Goal: Transaction & Acquisition: Book appointment/travel/reservation

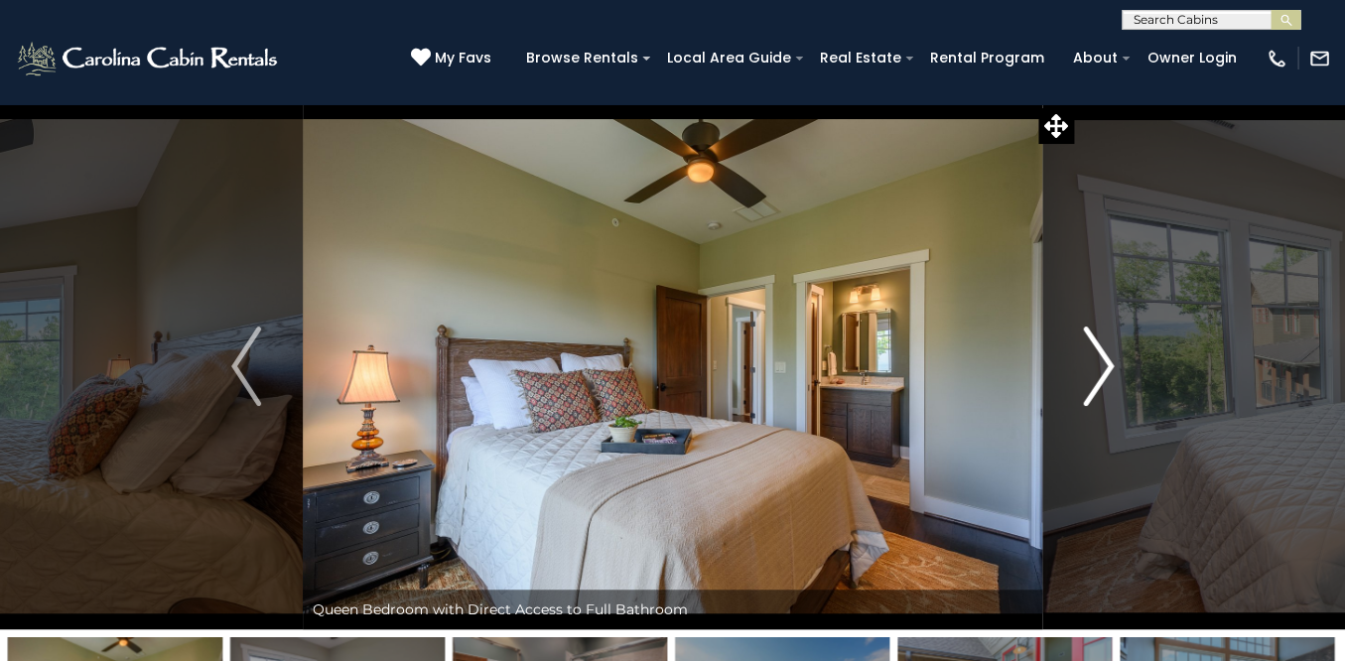
click at [1106, 371] on img "Next" at bounding box center [1099, 366] width 30 height 79
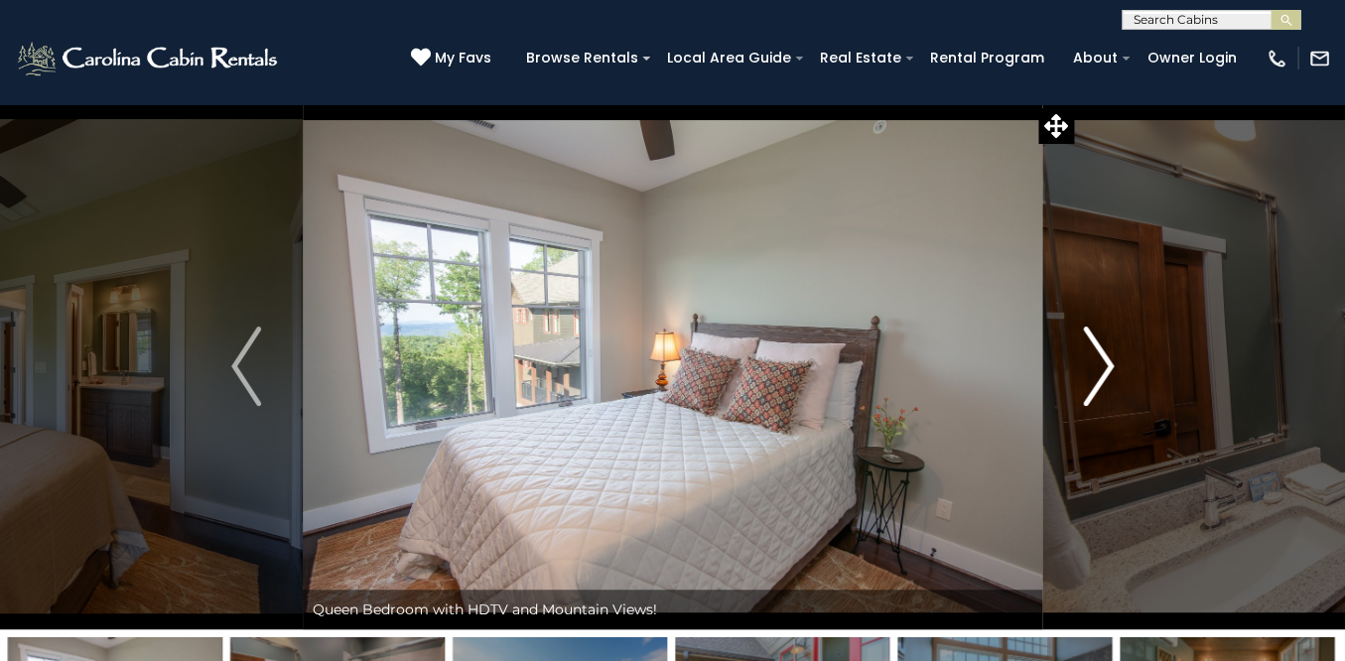
click at [1106, 371] on img "Next" at bounding box center [1099, 366] width 30 height 79
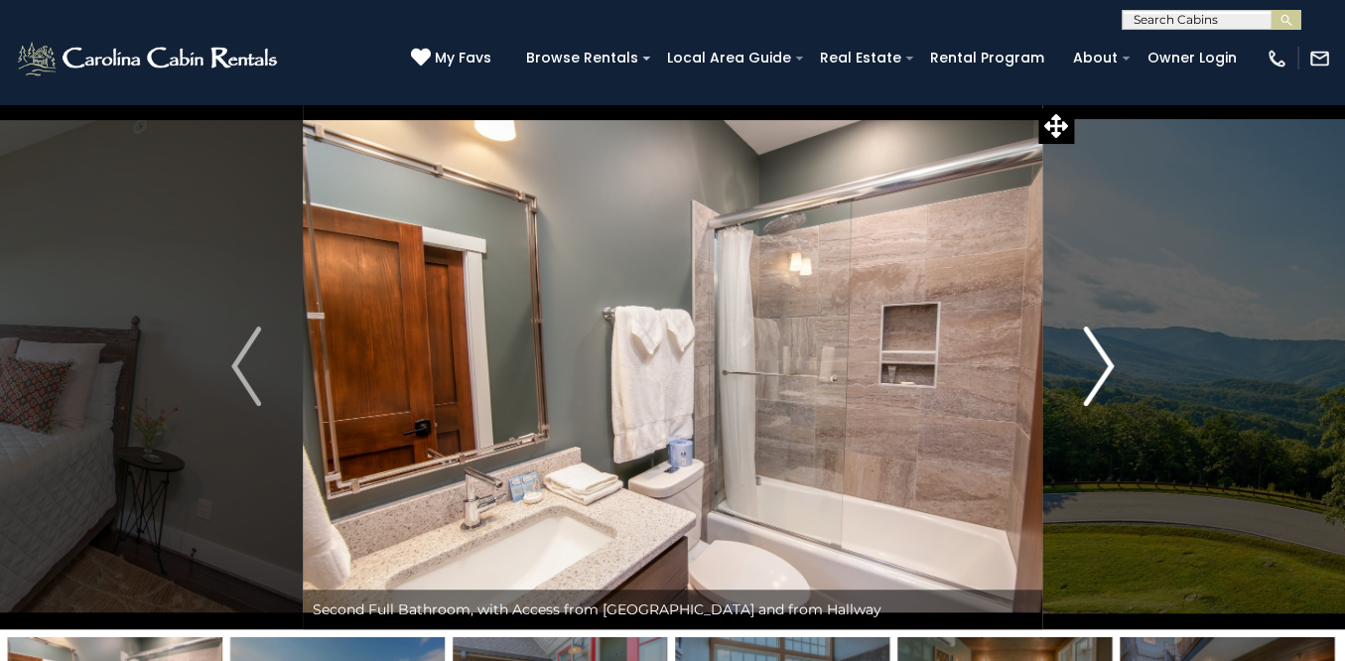
click at [1106, 371] on img "Next" at bounding box center [1099, 366] width 30 height 79
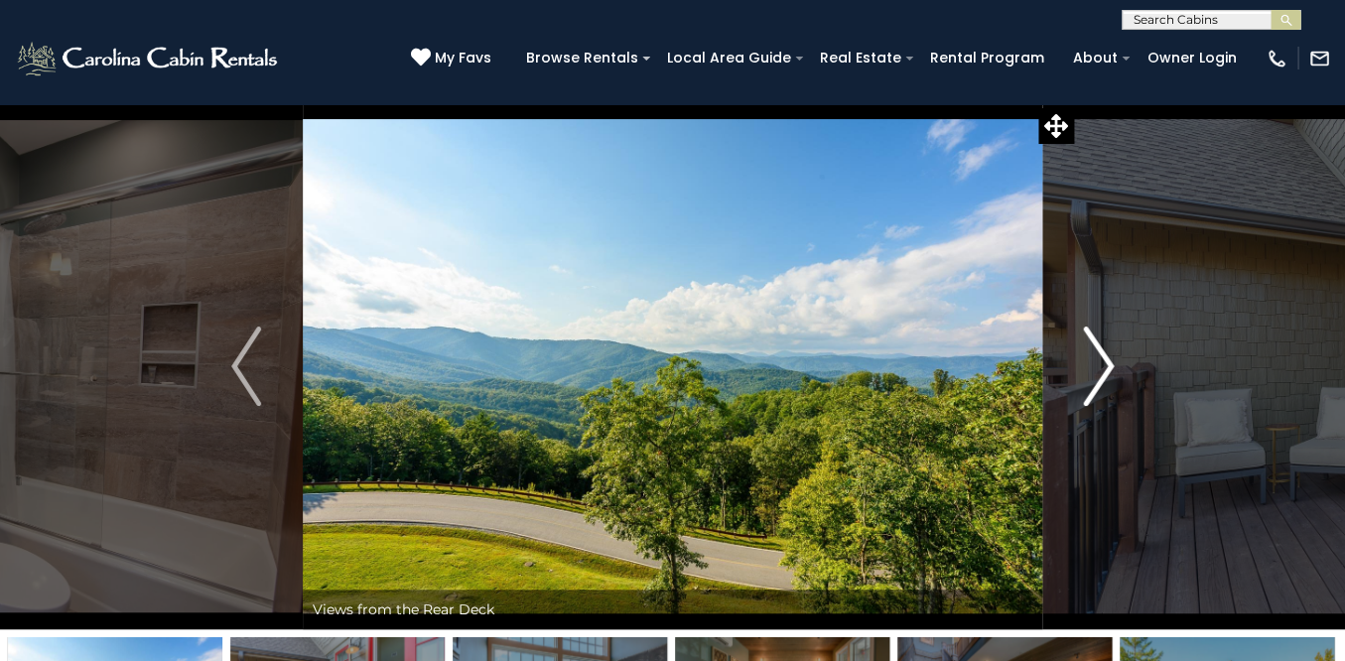
click at [1106, 371] on img "Next" at bounding box center [1099, 366] width 30 height 79
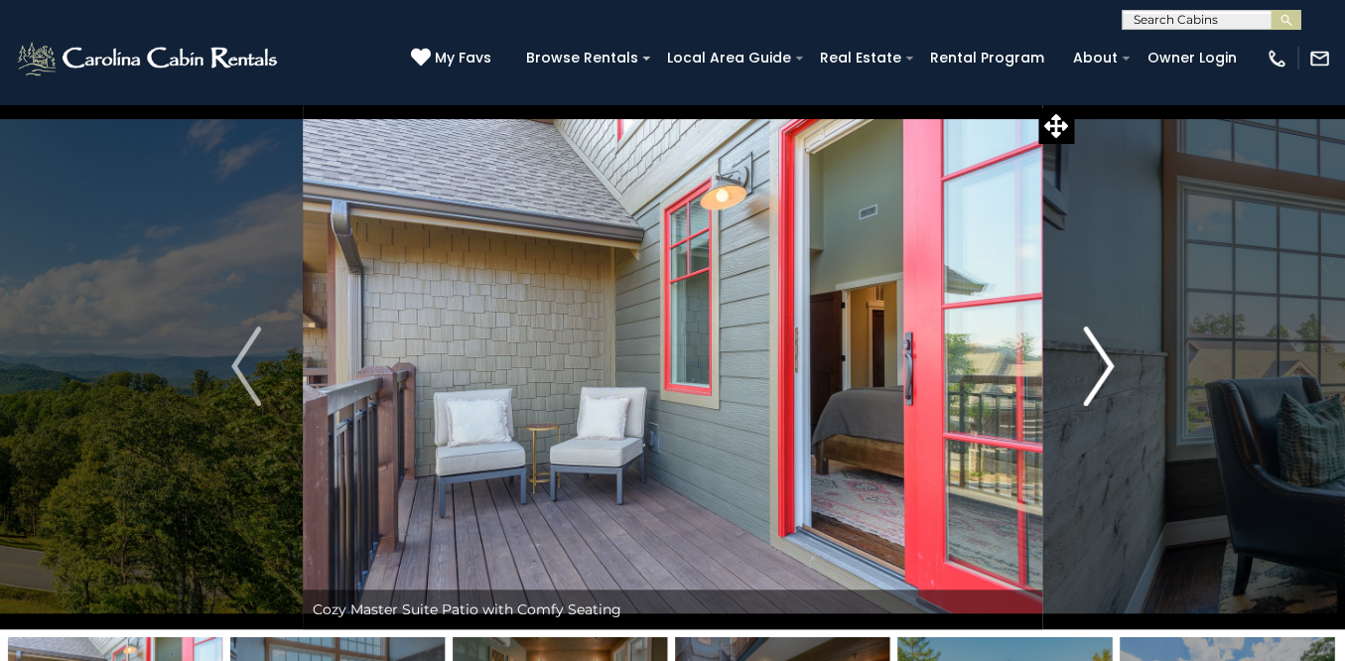
click at [1106, 371] on img "Next" at bounding box center [1099, 366] width 30 height 79
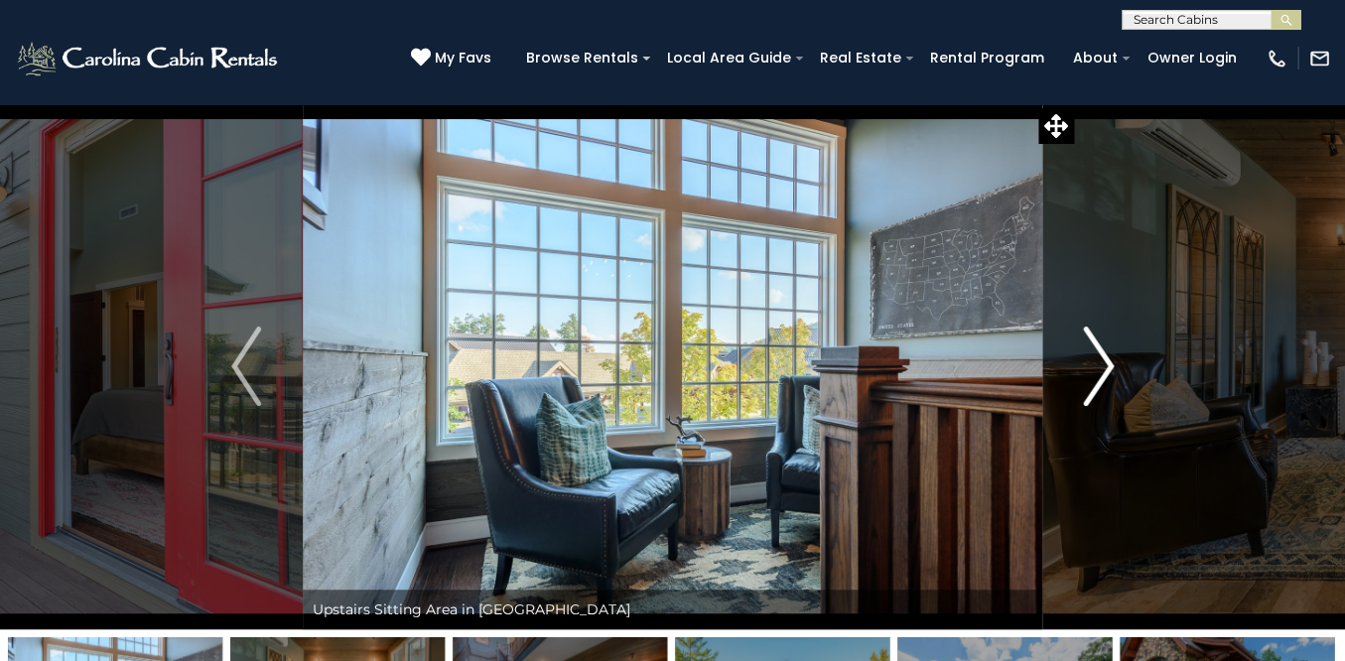
click at [1106, 371] on img "Next" at bounding box center [1099, 366] width 30 height 79
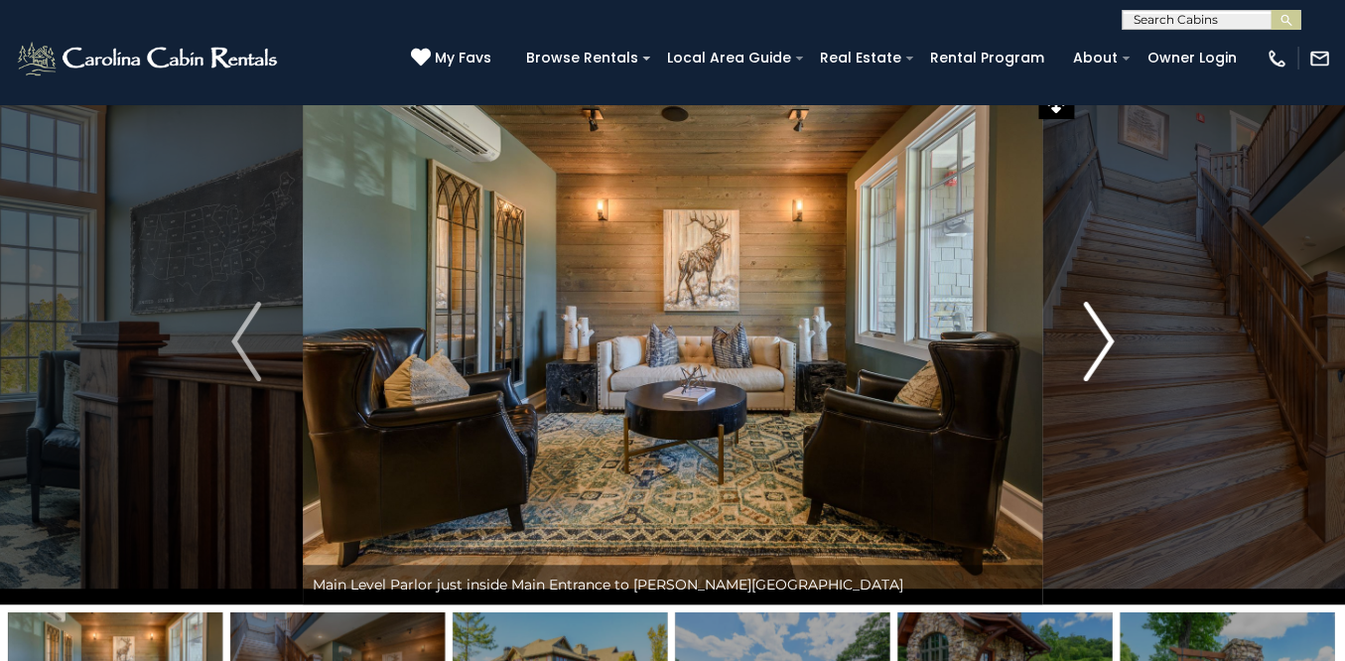
scroll to position [91, 0]
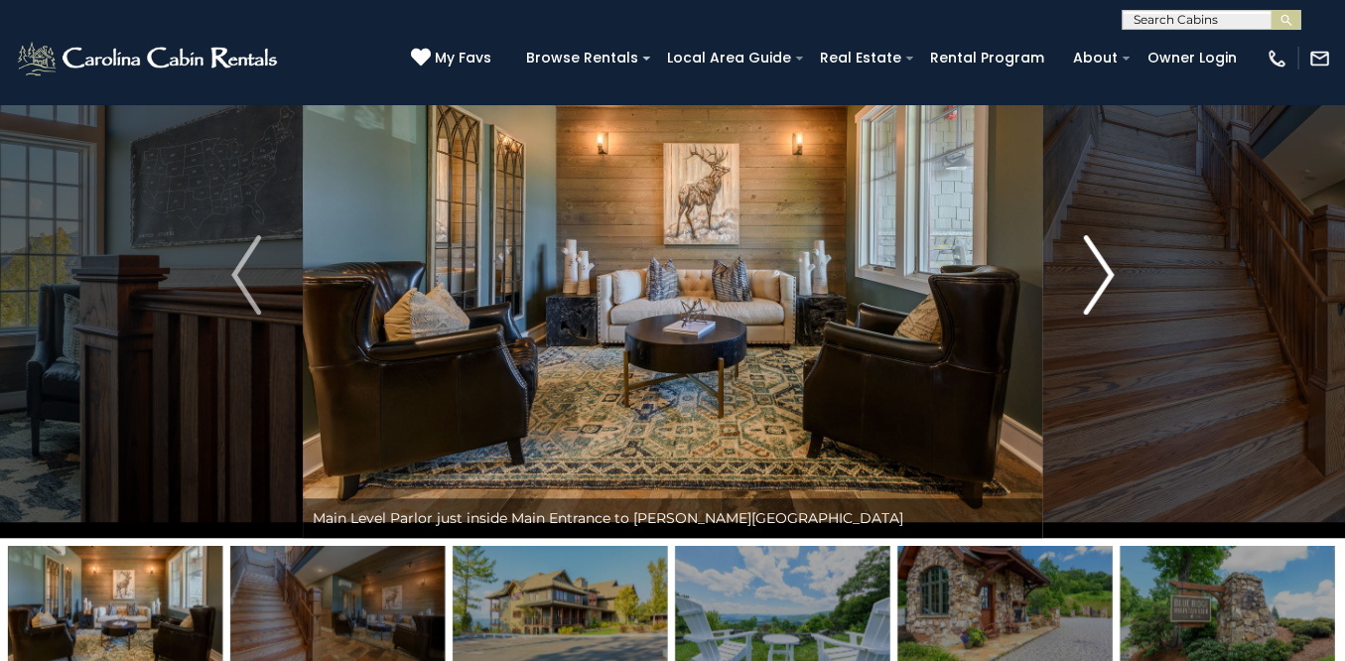
click at [1090, 278] on img "Next" at bounding box center [1099, 274] width 30 height 79
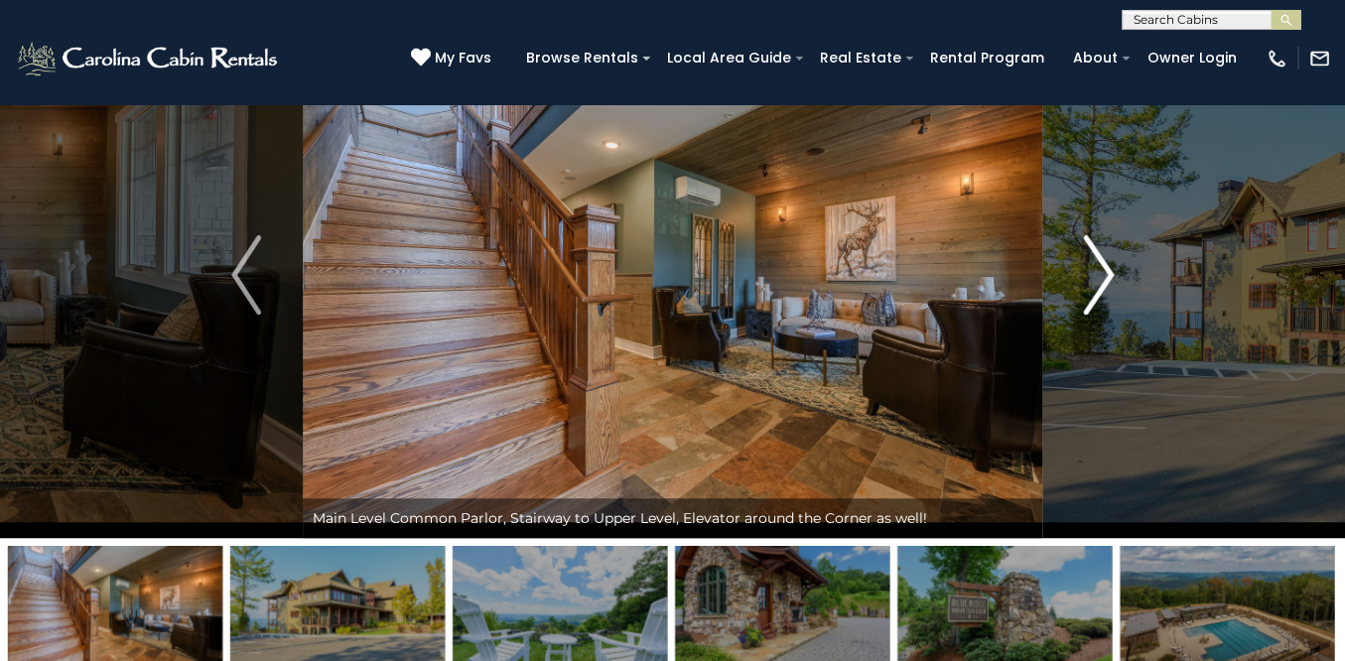
click at [1090, 278] on img "Next" at bounding box center [1099, 274] width 30 height 79
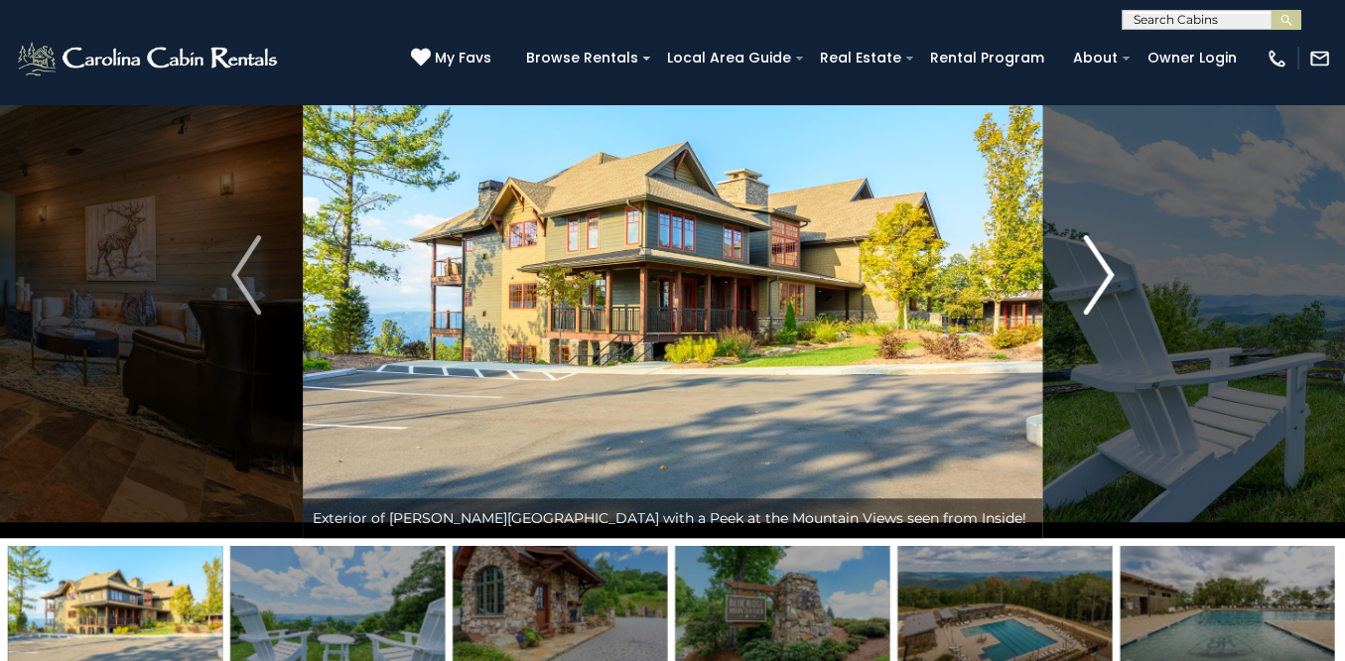
click at [1090, 278] on img "Next" at bounding box center [1099, 274] width 30 height 79
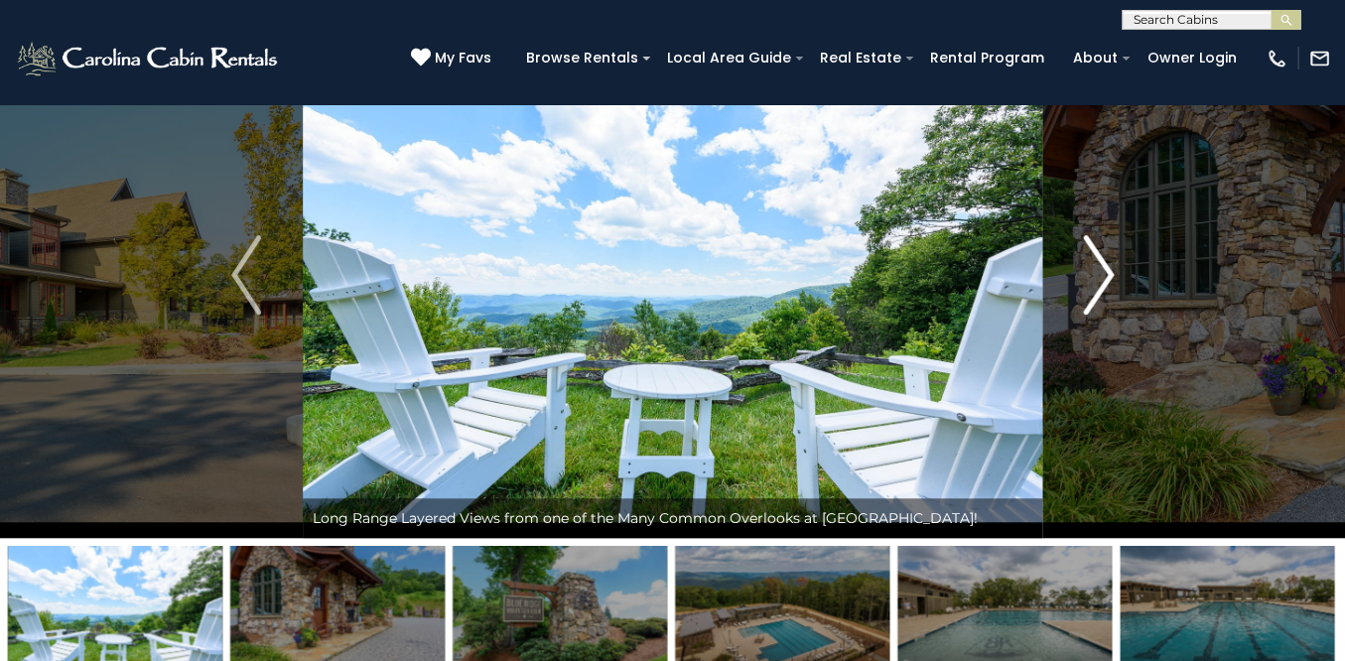
click at [1090, 278] on img "Next" at bounding box center [1099, 274] width 30 height 79
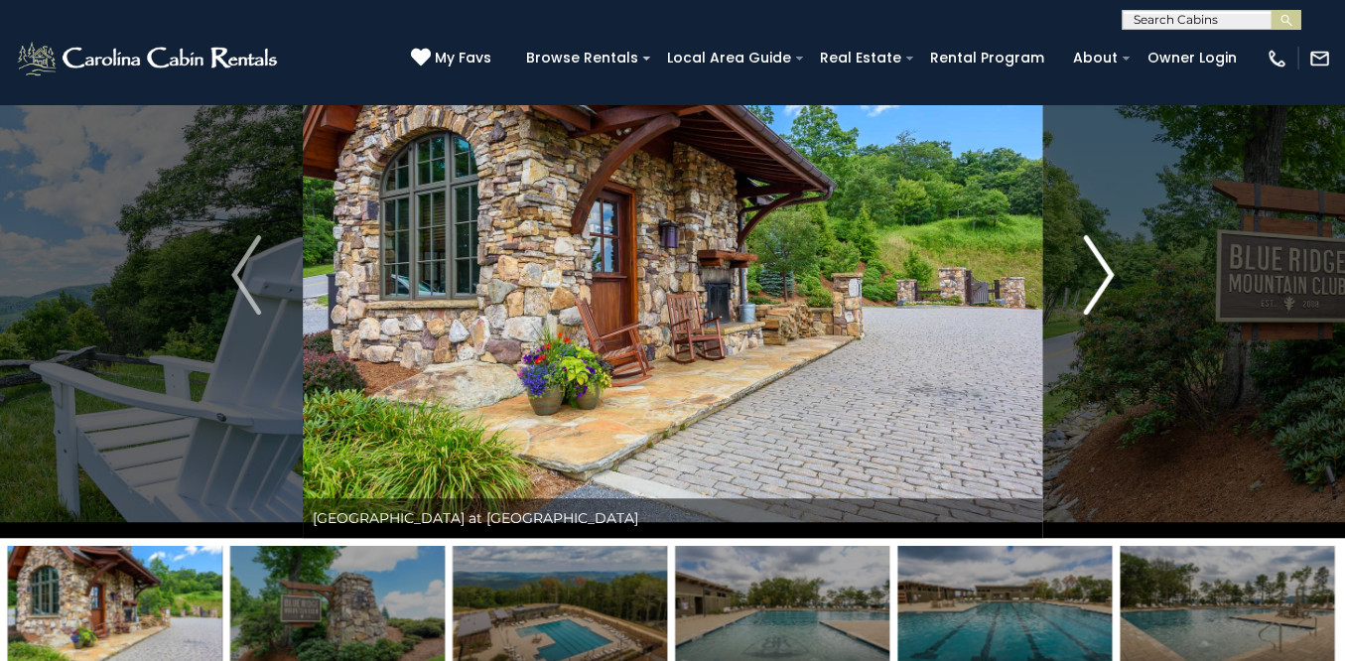
click at [1090, 278] on img "Next" at bounding box center [1099, 274] width 30 height 79
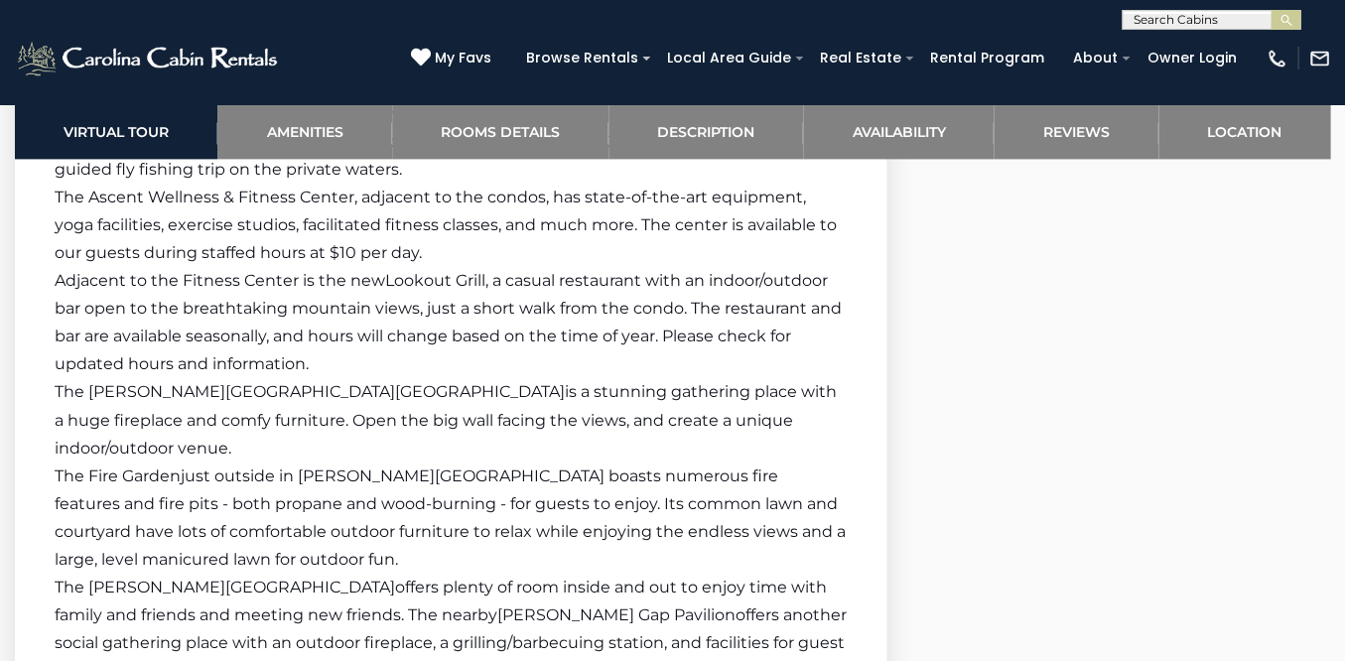
scroll to position [2946, 0]
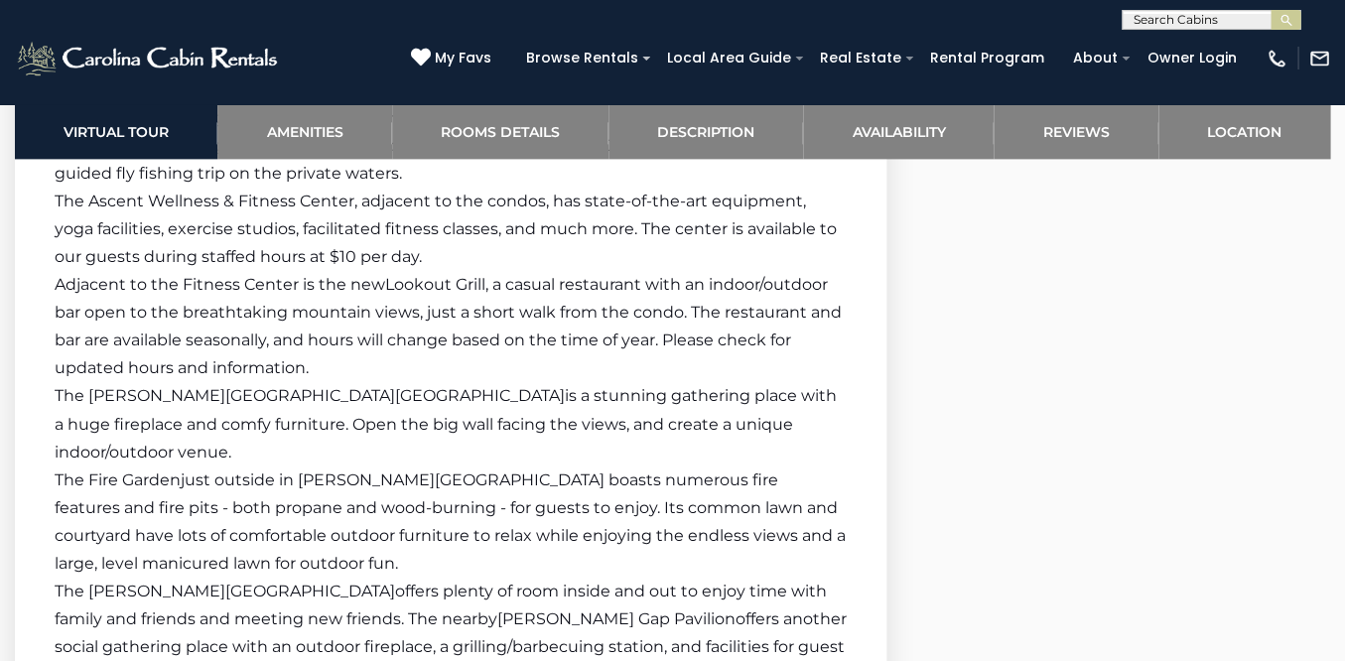
click at [734, 309] on p "Adjacent to the [GEOGRAPHIC_DATA] is the new Lookout Grill , a casual restauran…" at bounding box center [451, 326] width 792 height 111
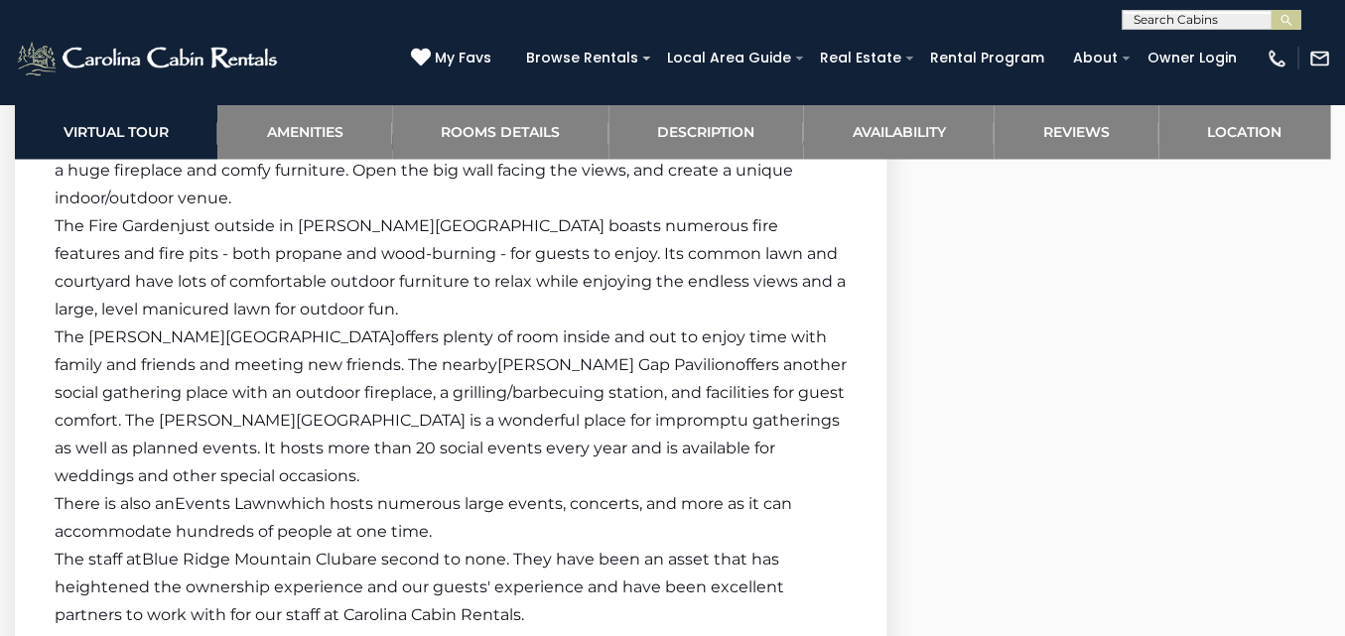
scroll to position [3672, 0]
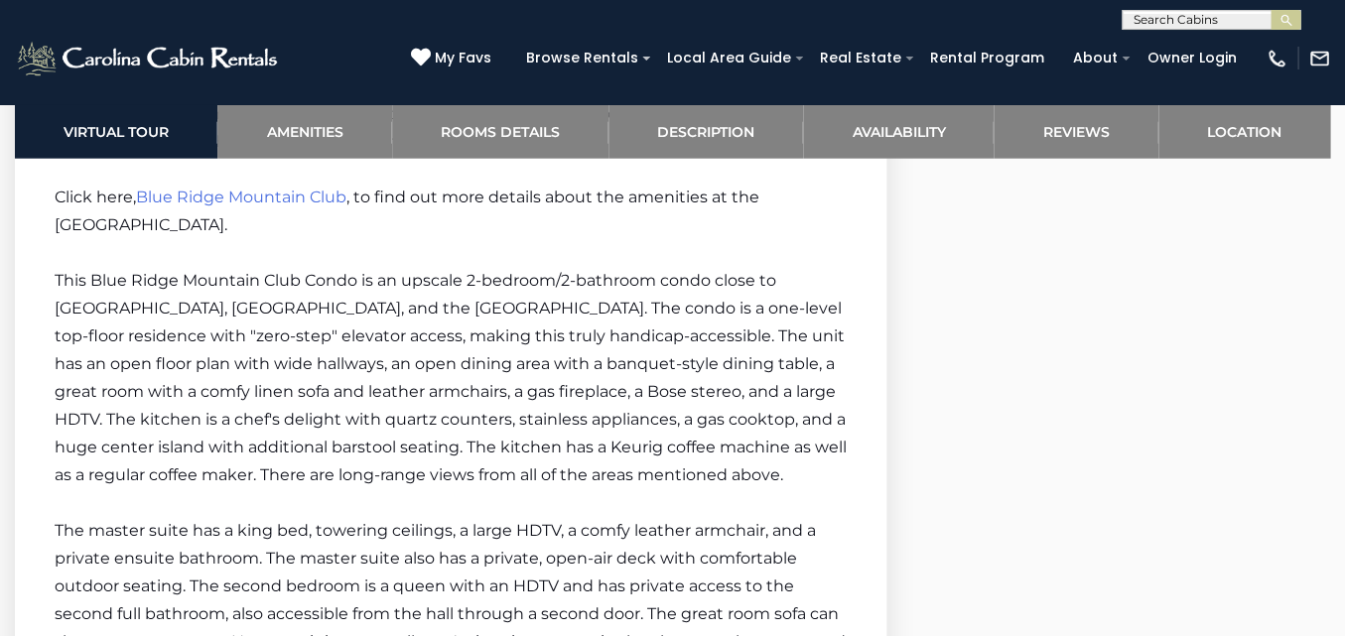
click at [630, 534] on span "The master suite has a king bed, towering ceilings, a large HDTV, a comfy leath…" at bounding box center [450, 600] width 791 height 158
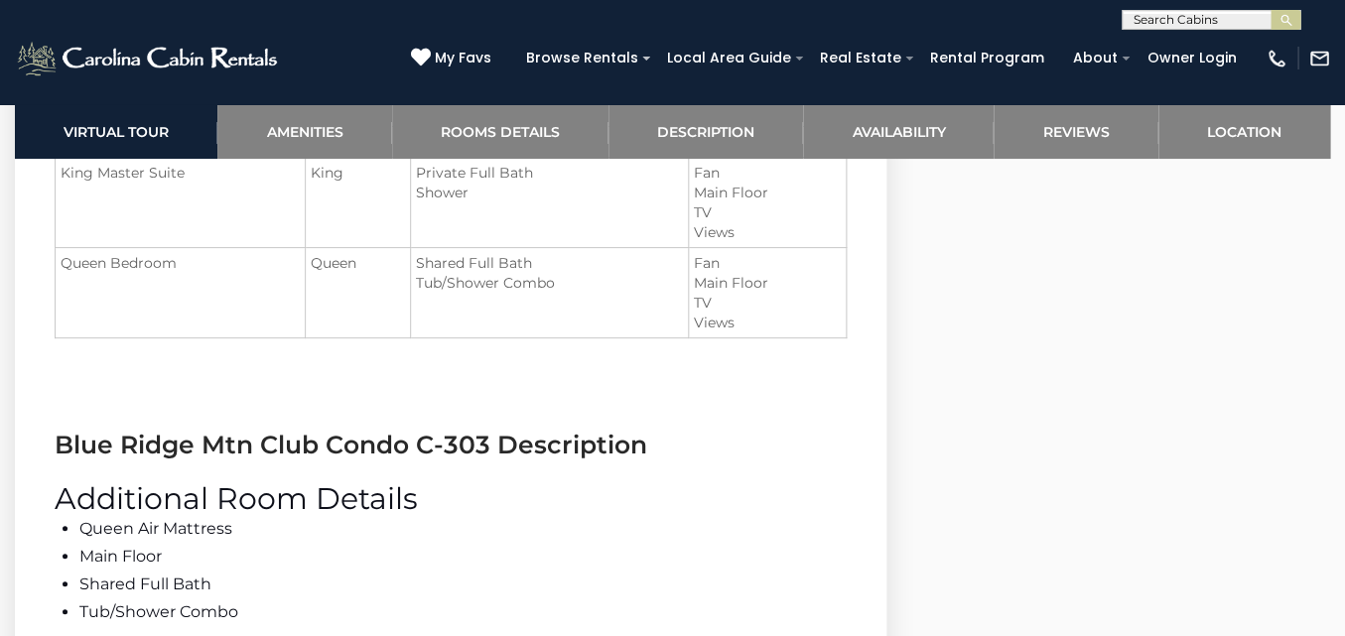
scroll to position [2297, 0]
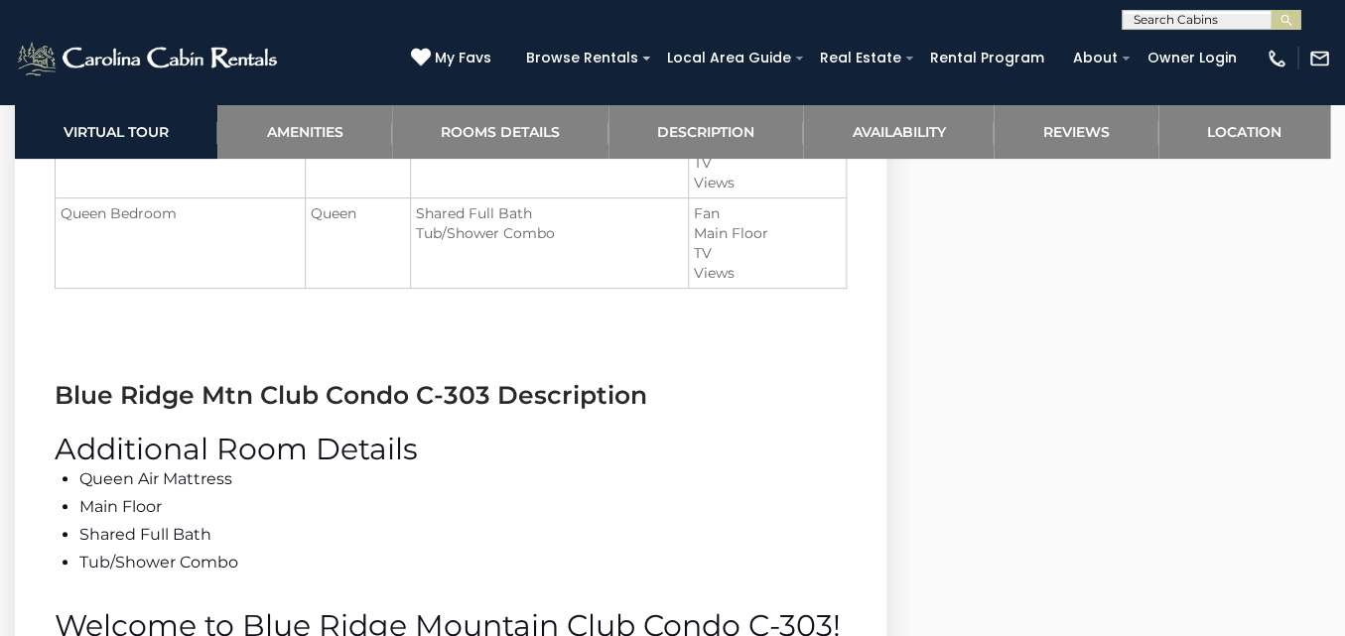
click at [1228, 25] on input "text" at bounding box center [1209, 24] width 174 height 20
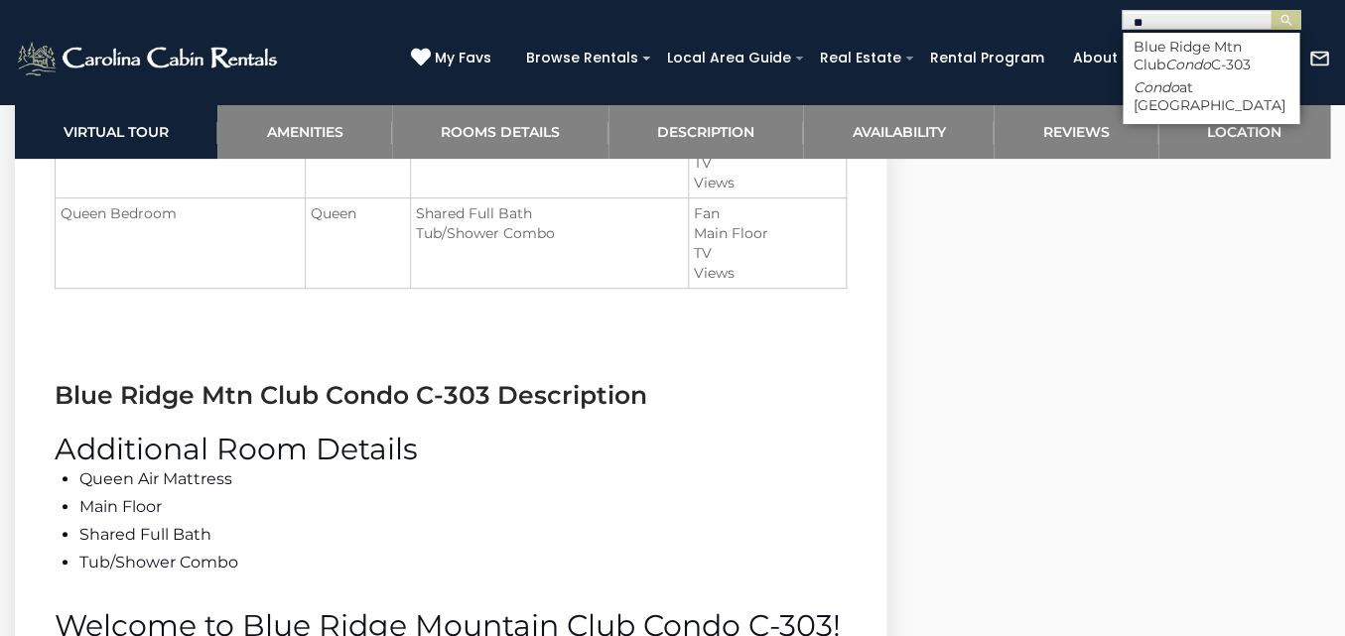
type input "*"
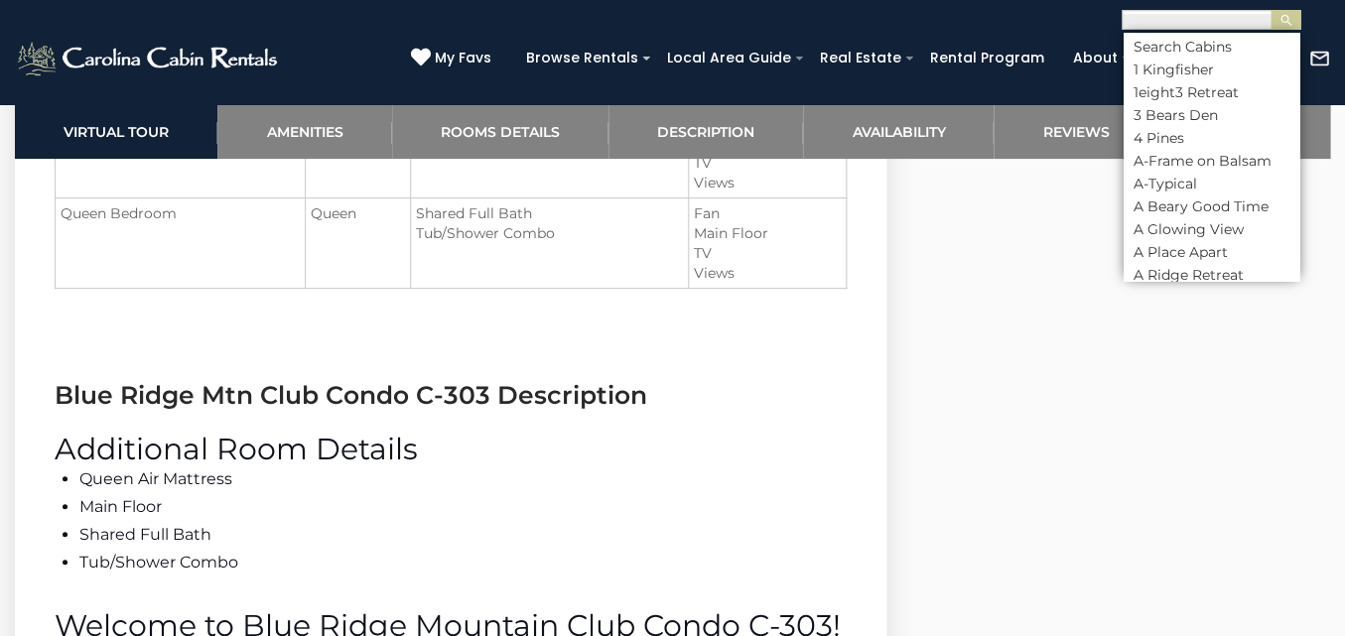
click at [841, 318] on section "Room Details Room Beds Baths Features King Master Suite King" at bounding box center [450, 170] width 871 height 356
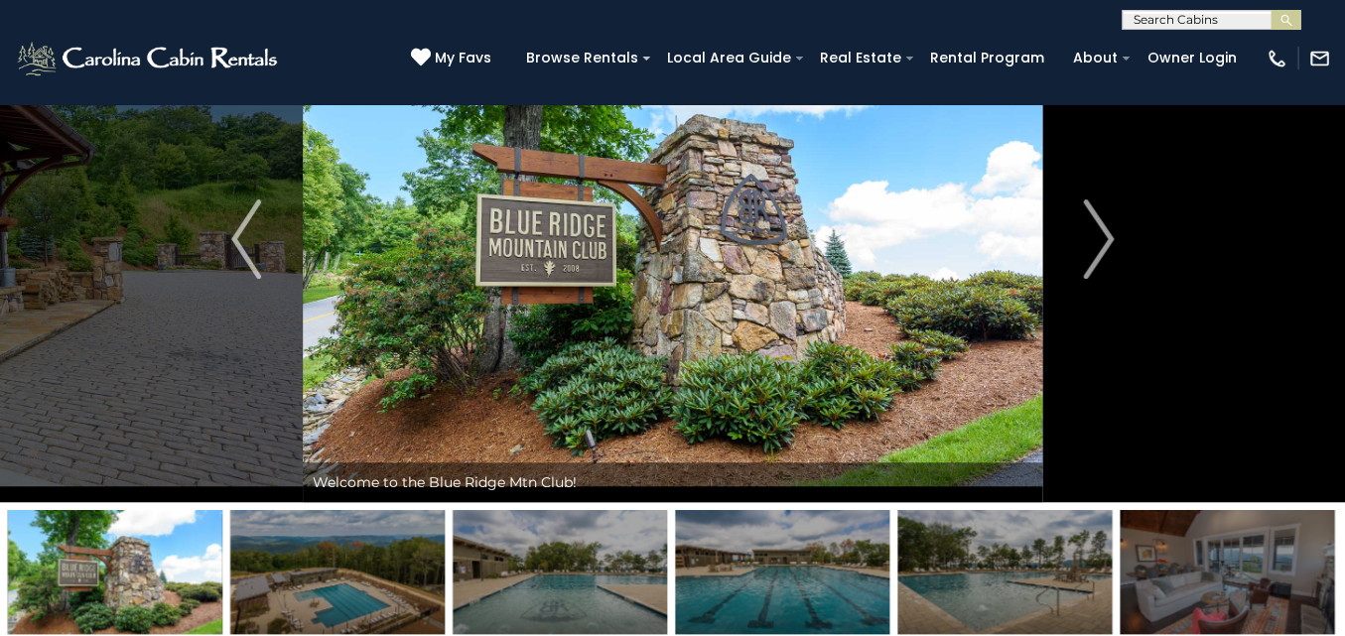
scroll to position [124, 0]
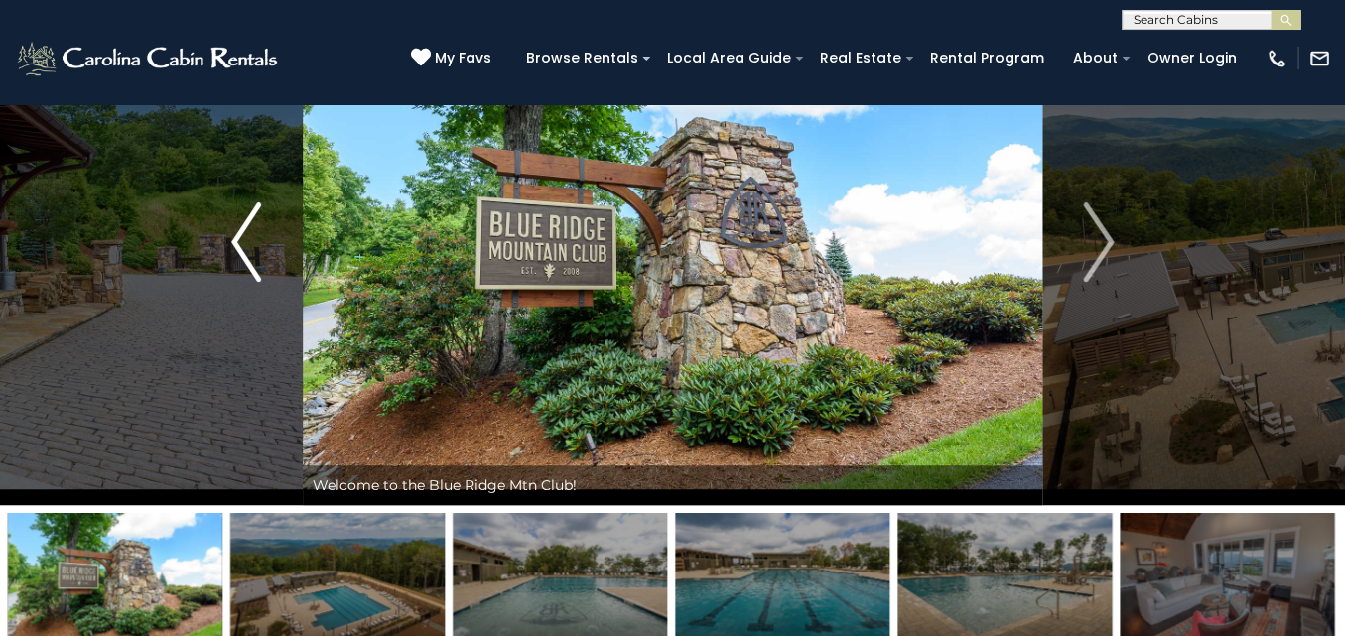
click at [233, 245] on img "Previous" at bounding box center [246, 241] width 30 height 79
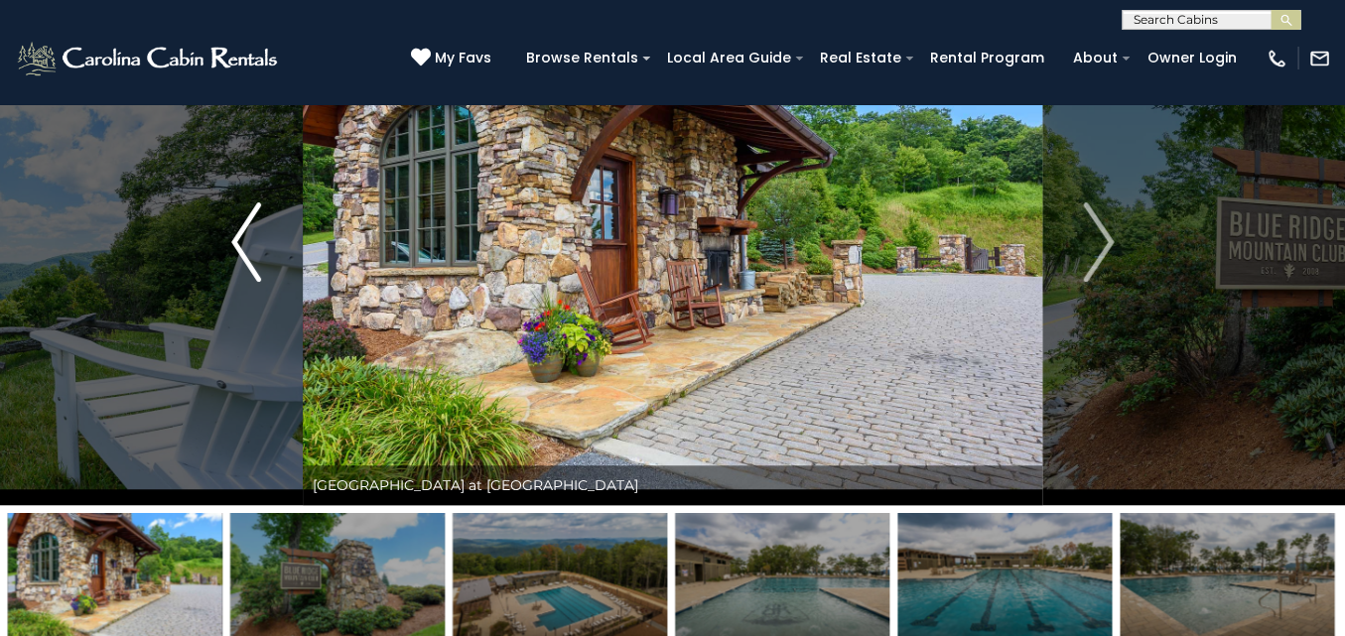
click at [233, 245] on img "Previous" at bounding box center [246, 241] width 30 height 79
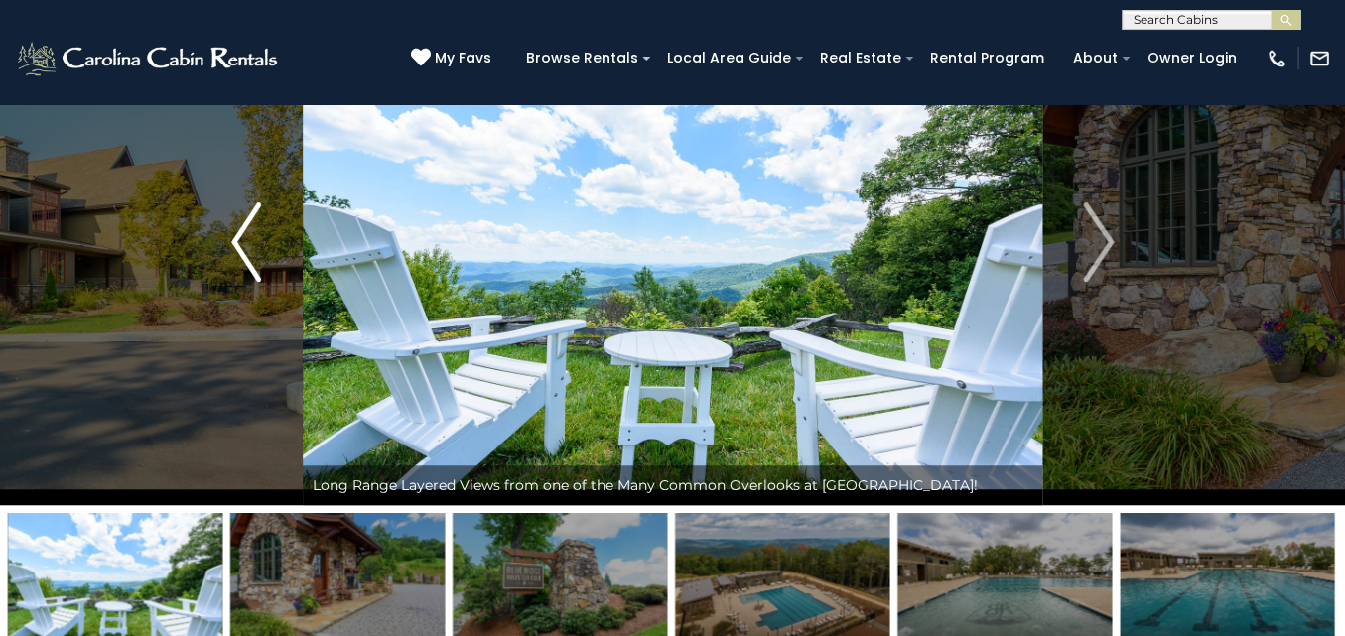
click at [233, 245] on img "Previous" at bounding box center [246, 241] width 30 height 79
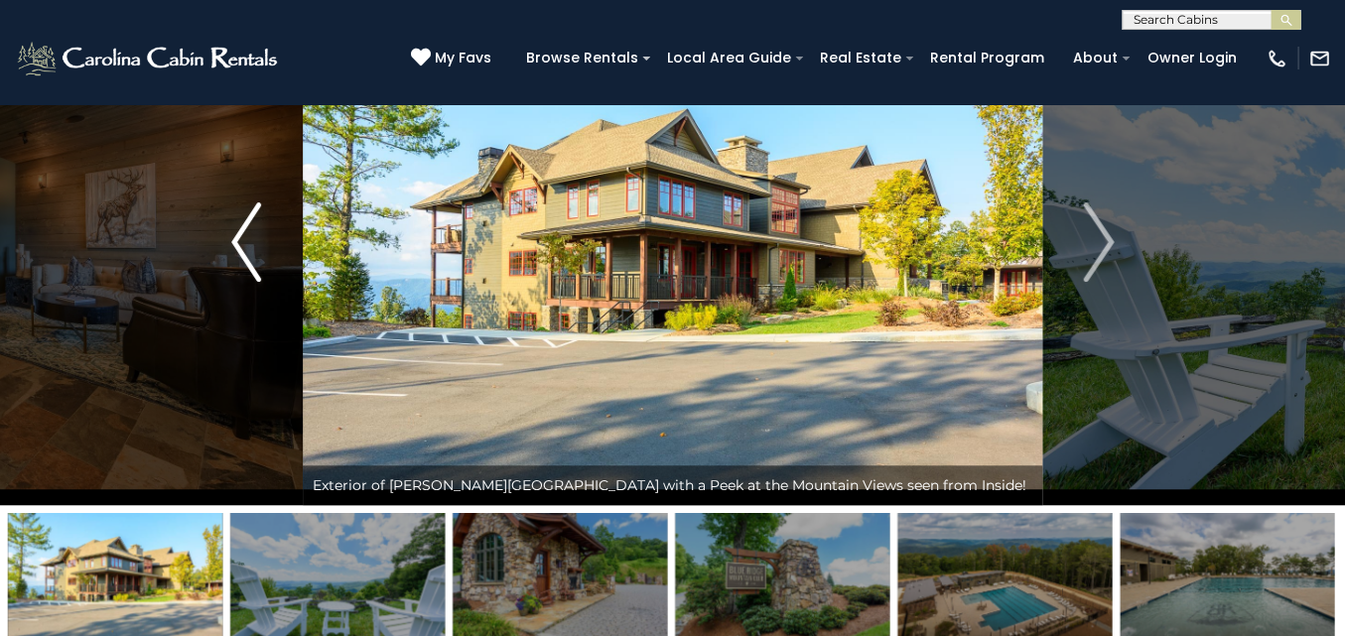
click at [233, 245] on img "Previous" at bounding box center [246, 241] width 30 height 79
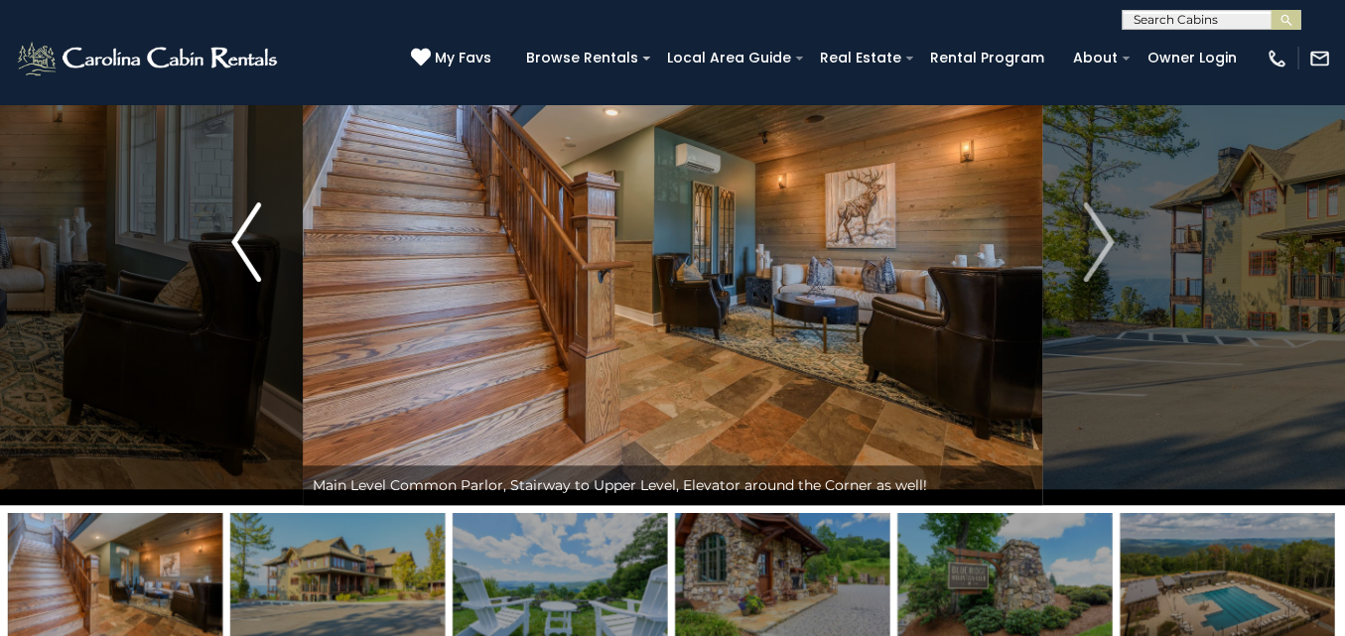
click at [233, 245] on img "Previous" at bounding box center [246, 241] width 30 height 79
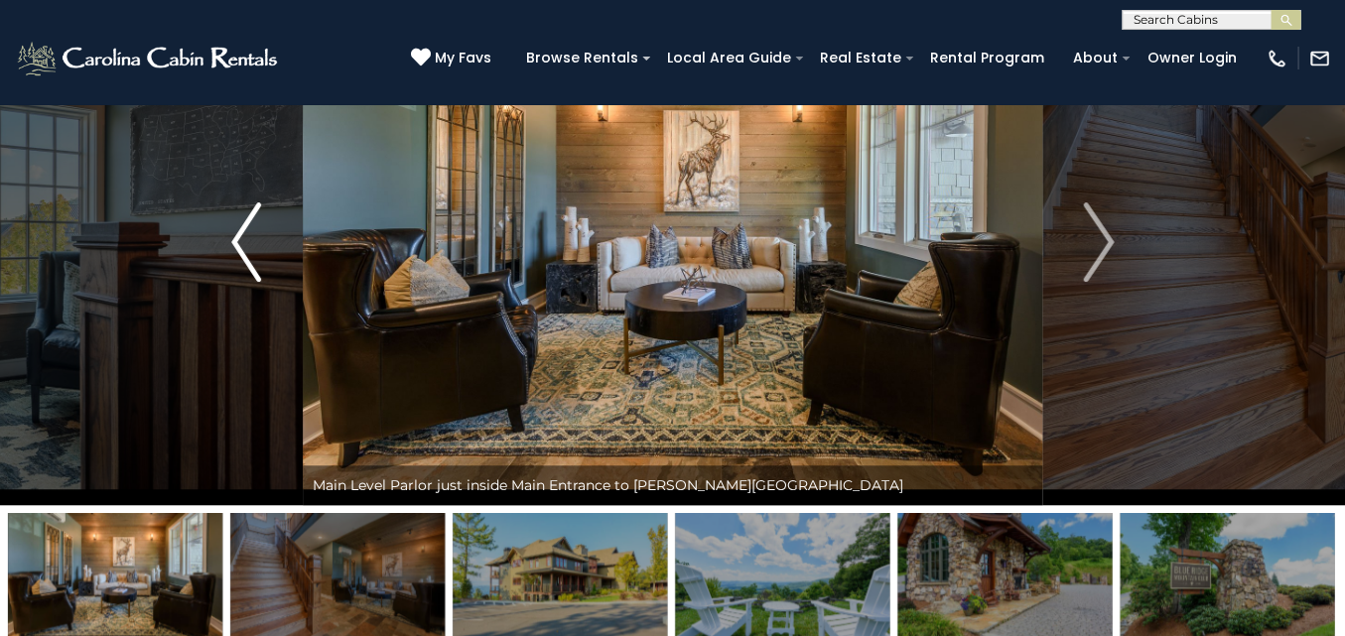
click at [233, 245] on img "Previous" at bounding box center [246, 241] width 30 height 79
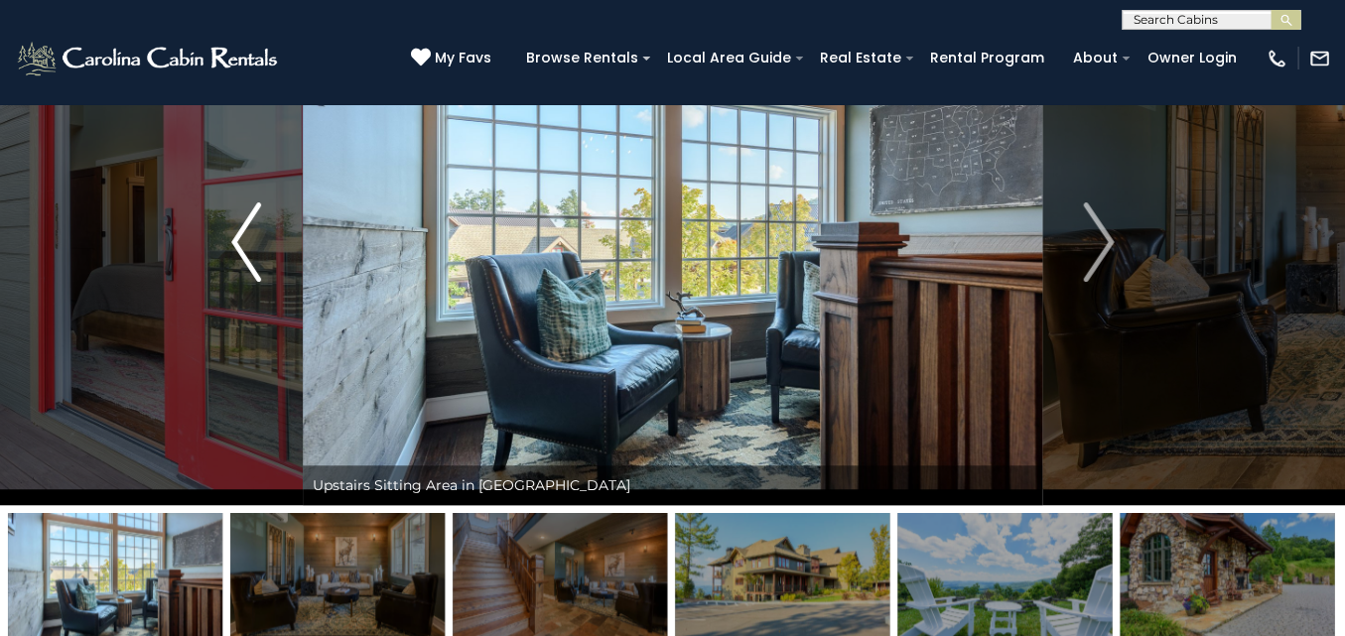
click at [233, 245] on img "Previous" at bounding box center [246, 241] width 30 height 79
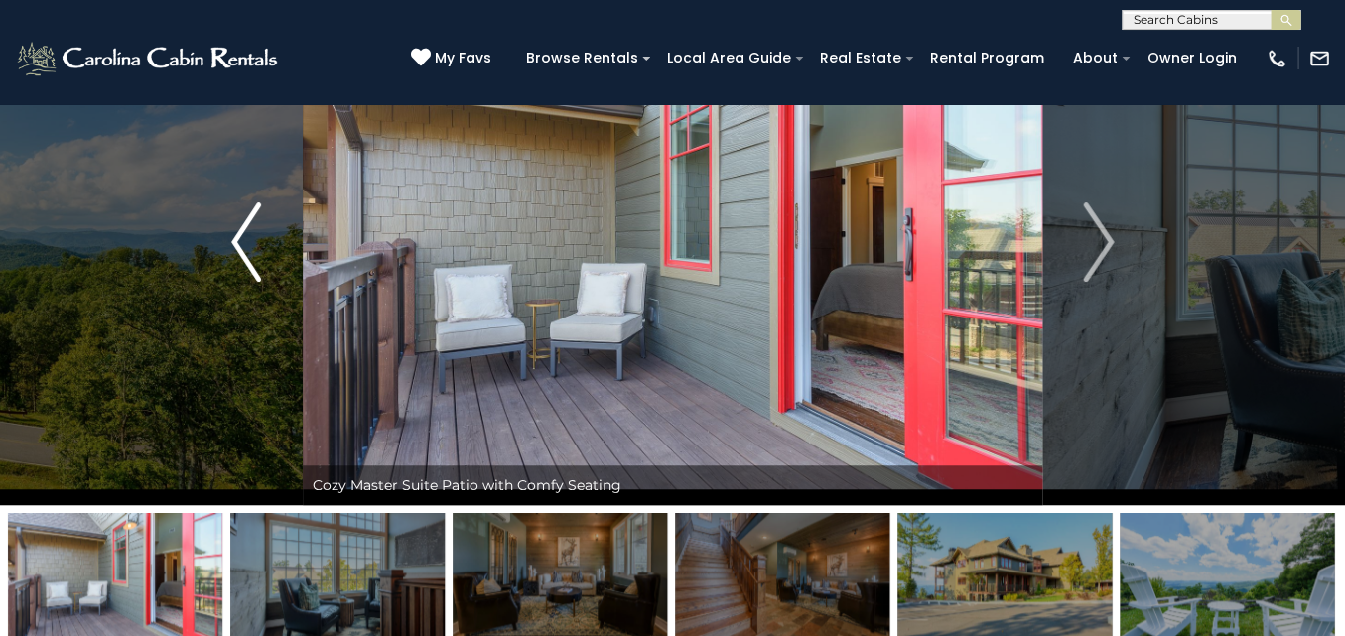
click at [233, 245] on img "Previous" at bounding box center [246, 241] width 30 height 79
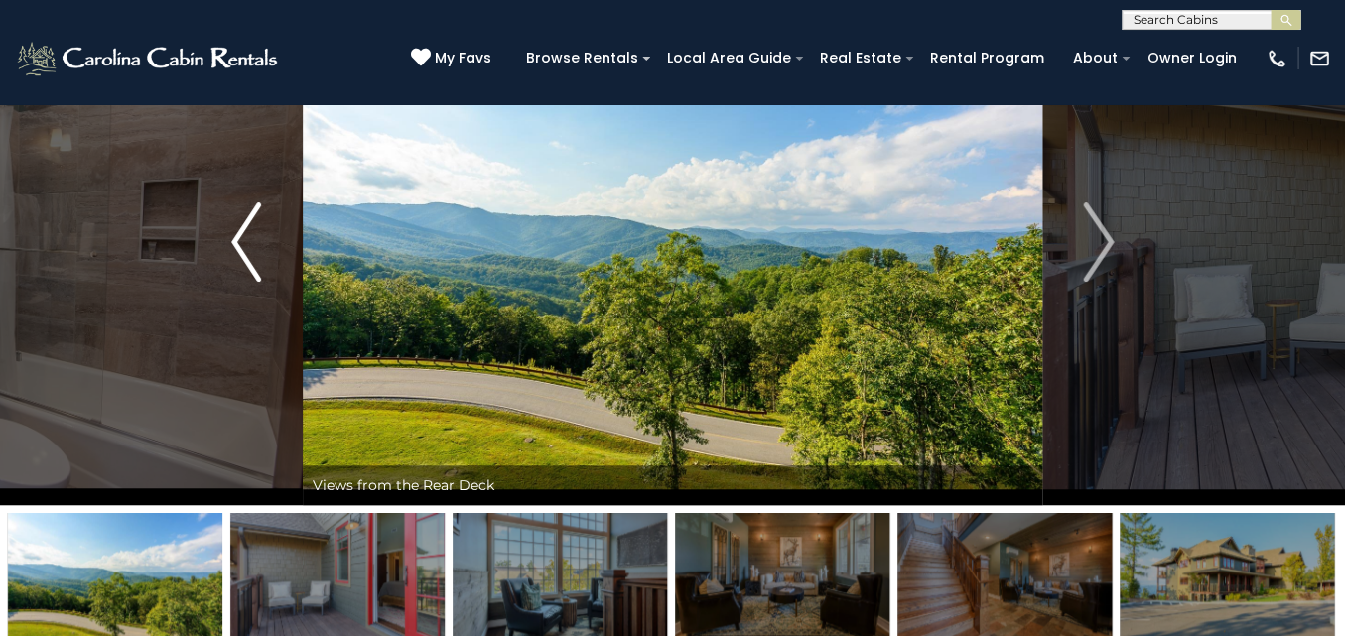
click at [233, 245] on img "Previous" at bounding box center [246, 241] width 30 height 79
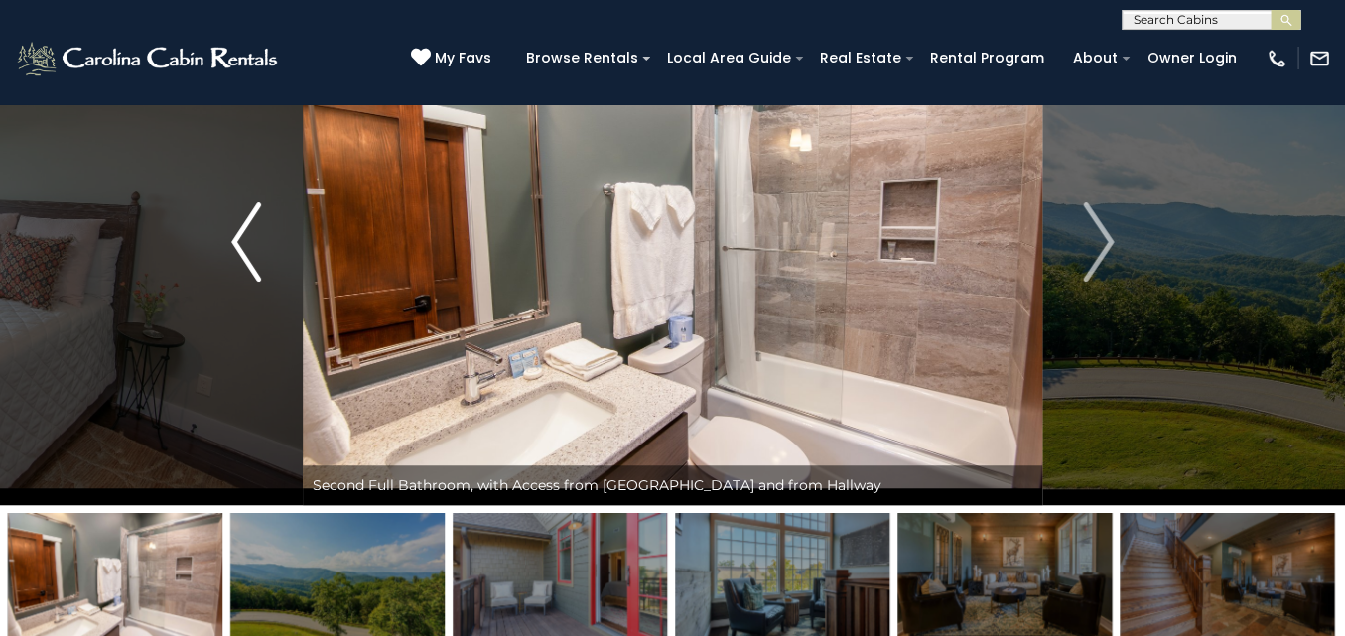
click at [233, 245] on img "Previous" at bounding box center [246, 241] width 30 height 79
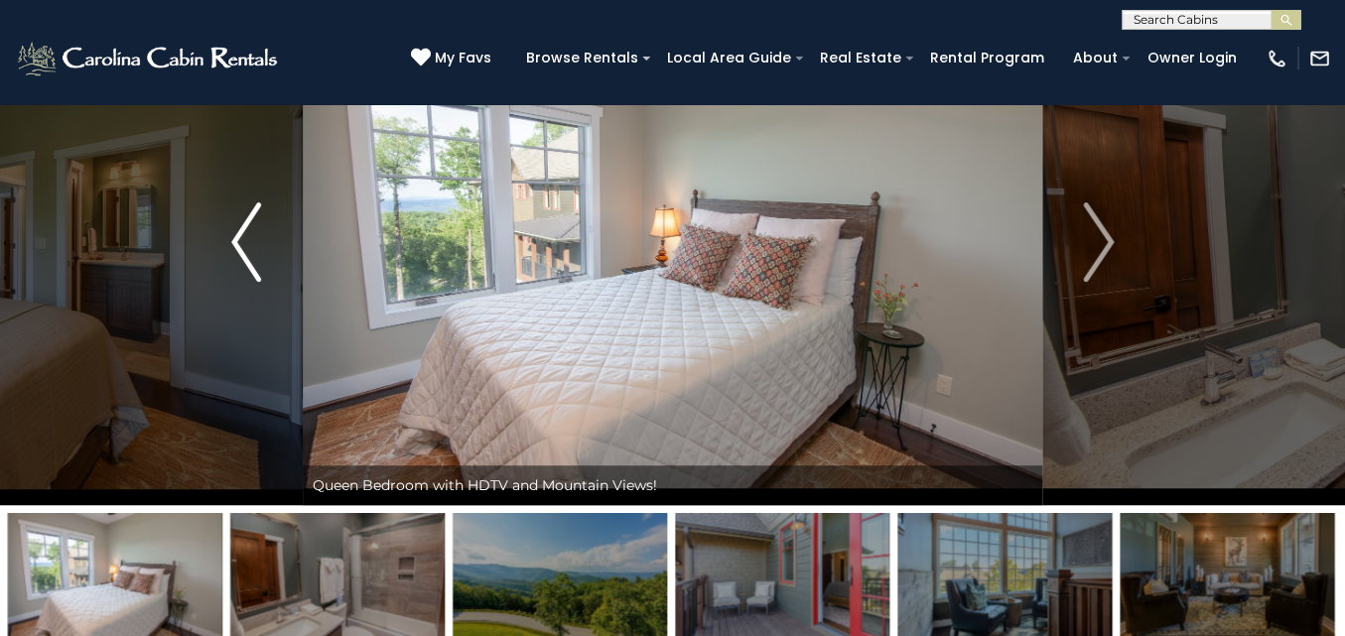
click at [233, 245] on img "Previous" at bounding box center [246, 241] width 30 height 79
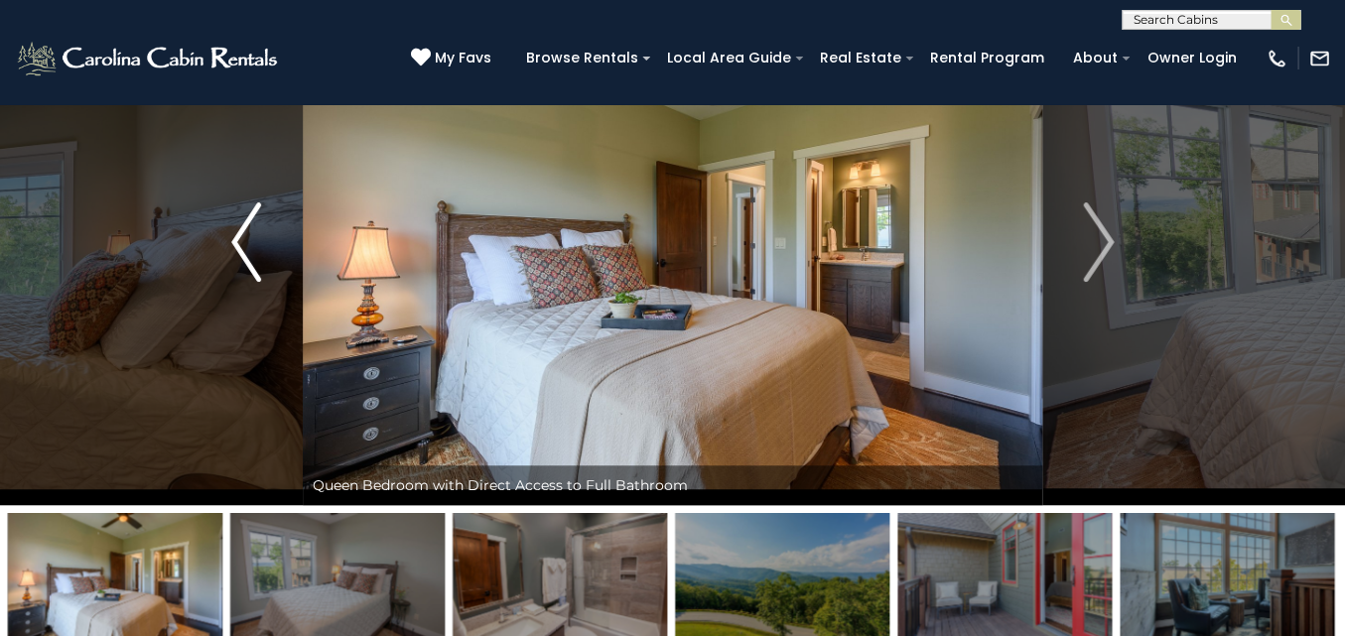
click at [233, 245] on img "Previous" at bounding box center [246, 241] width 30 height 79
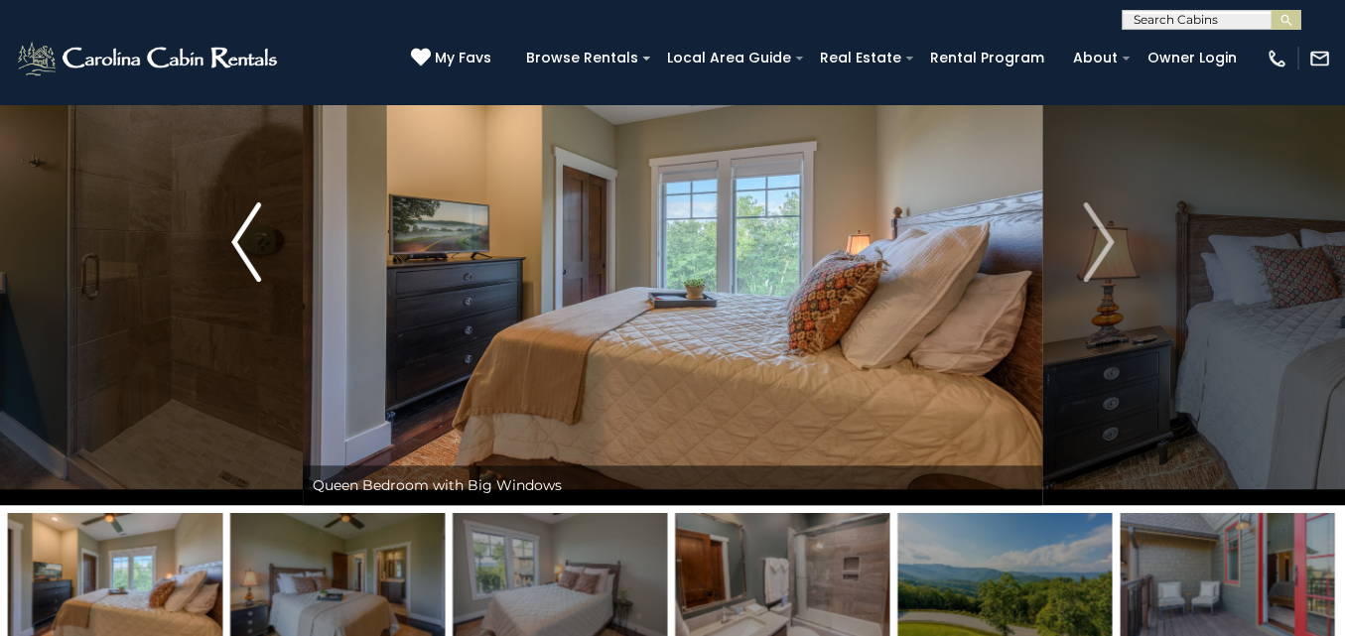
click at [233, 245] on img "Previous" at bounding box center [246, 241] width 30 height 79
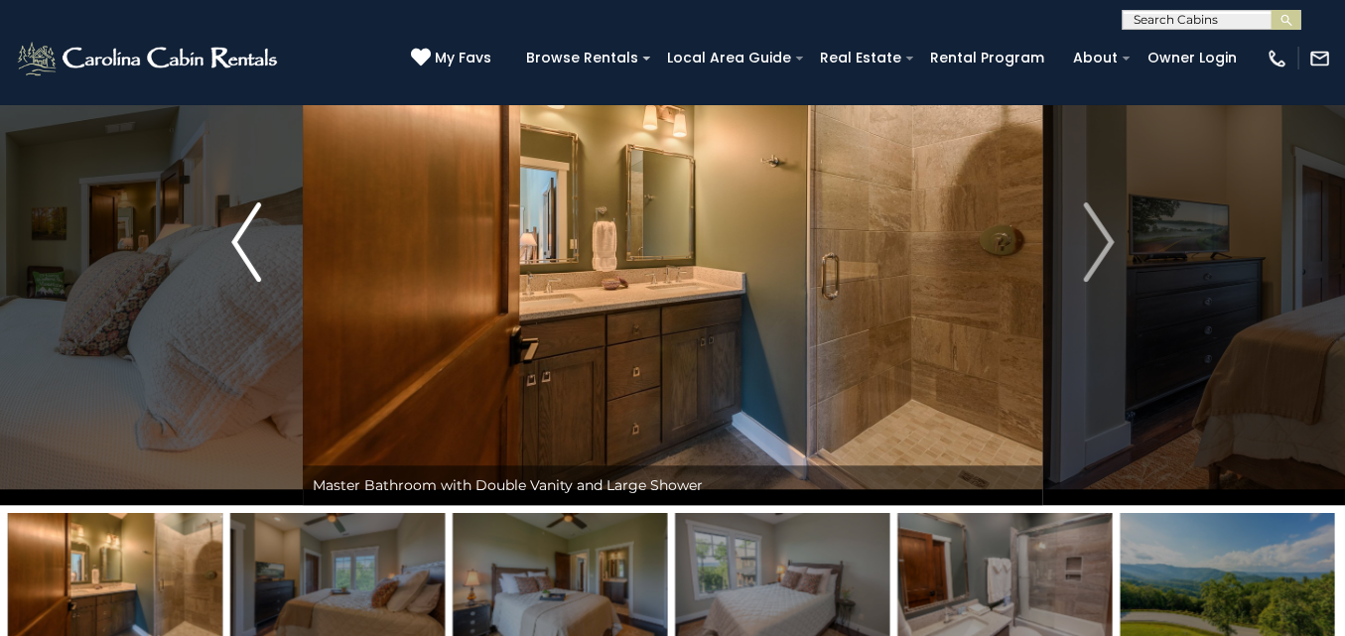
click at [233, 245] on img "Previous" at bounding box center [246, 241] width 30 height 79
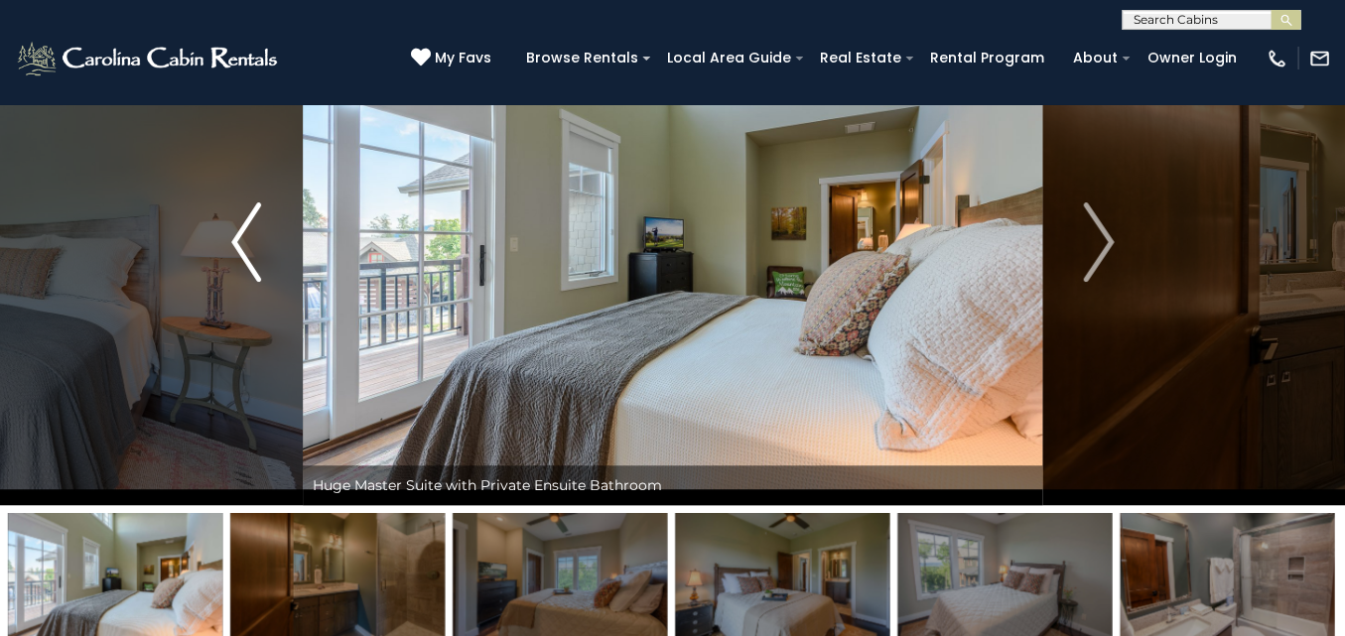
click at [233, 245] on img "Previous" at bounding box center [246, 241] width 30 height 79
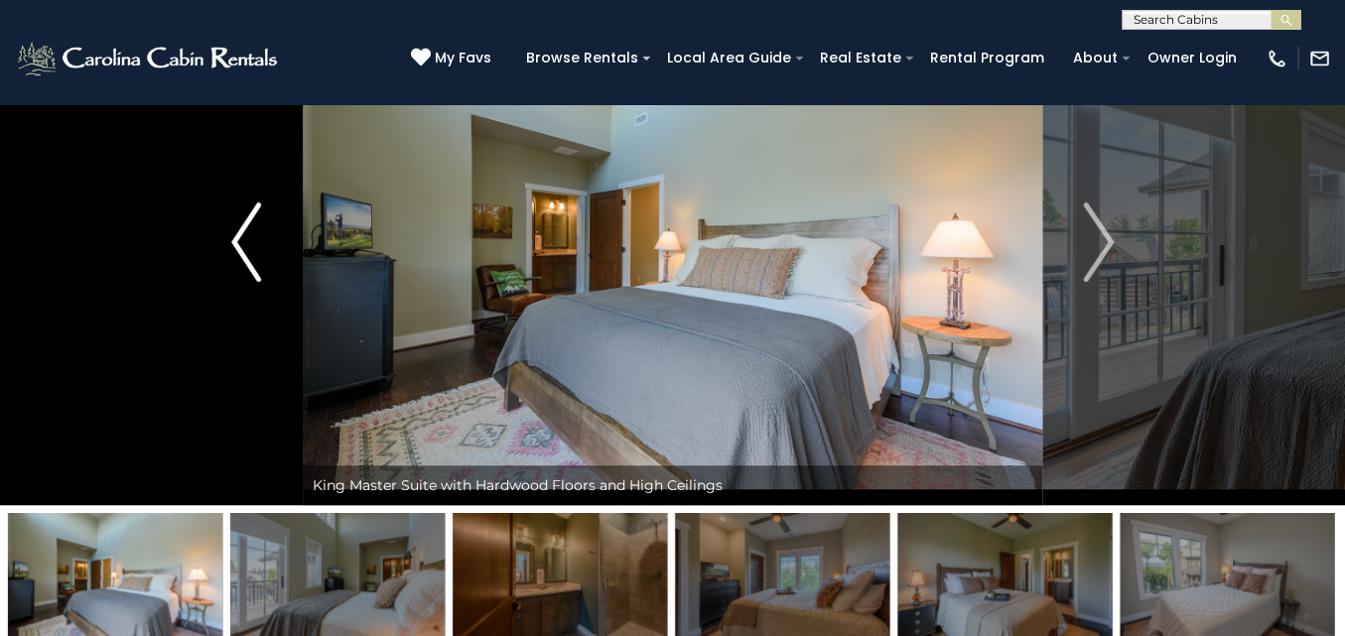
click at [233, 245] on img "Previous" at bounding box center [246, 241] width 30 height 79
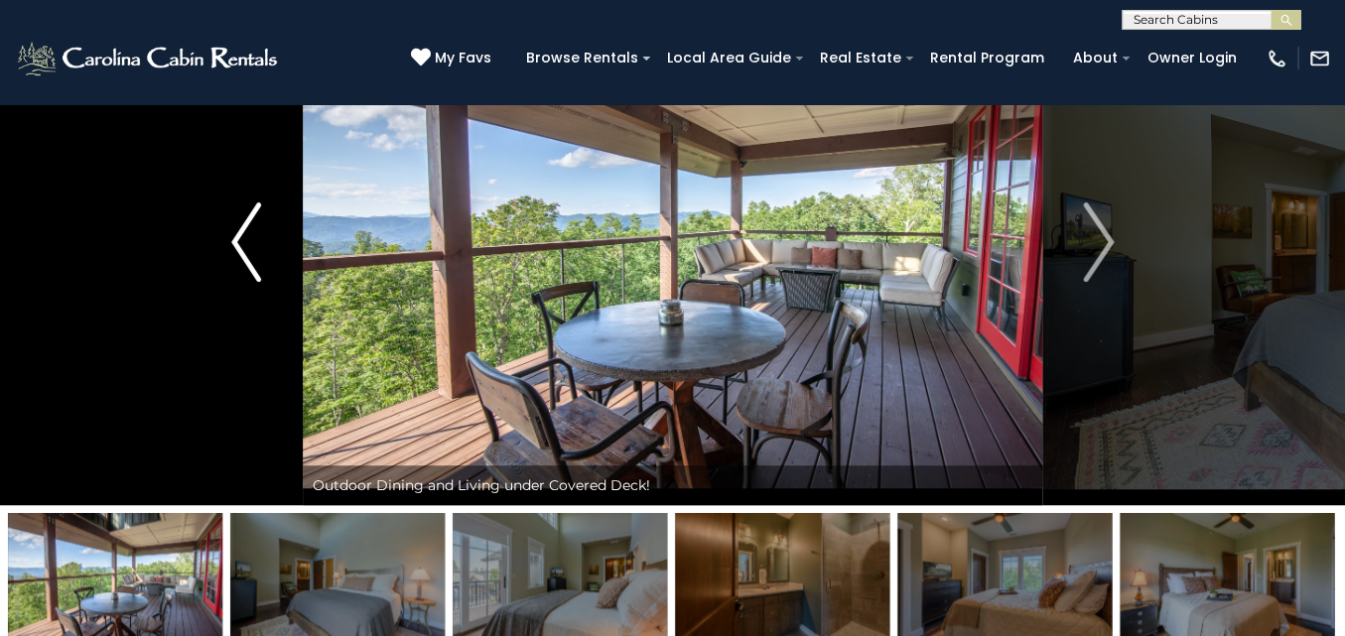
click at [233, 245] on img "Previous" at bounding box center [246, 241] width 30 height 79
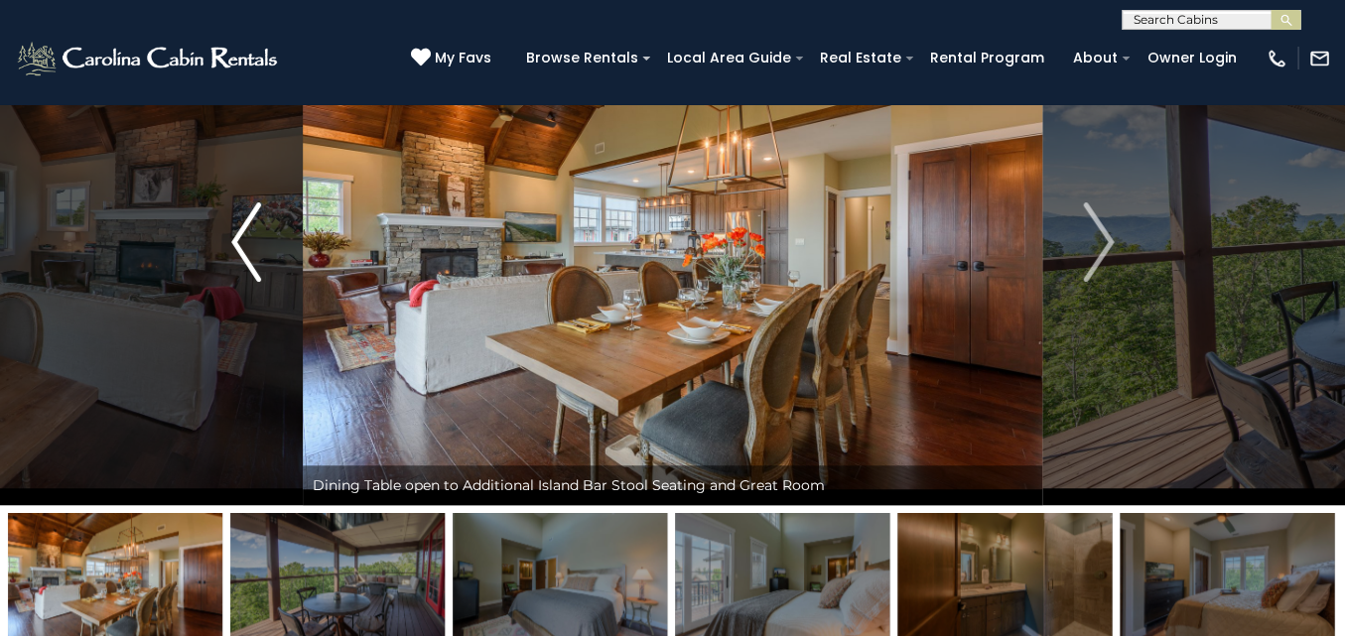
click at [253, 254] on img "Previous" at bounding box center [246, 241] width 30 height 79
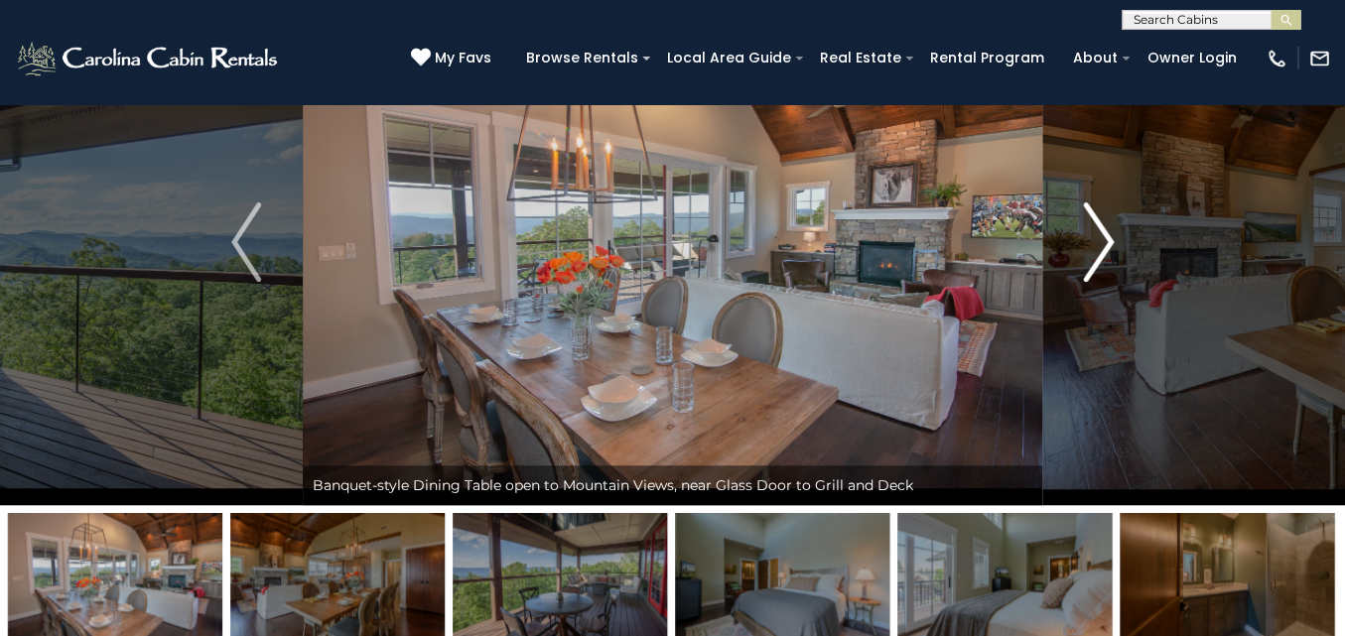
click at [1101, 249] on img "Next" at bounding box center [1099, 241] width 30 height 79
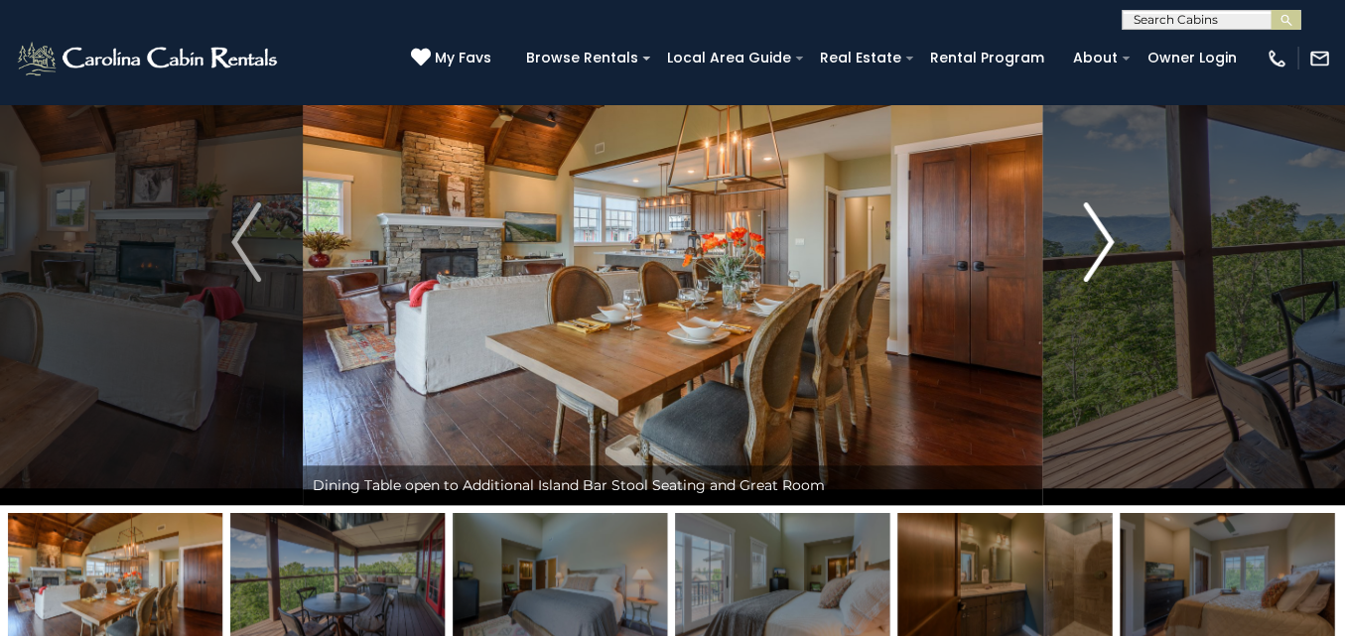
click at [1101, 249] on img "Next" at bounding box center [1099, 241] width 30 height 79
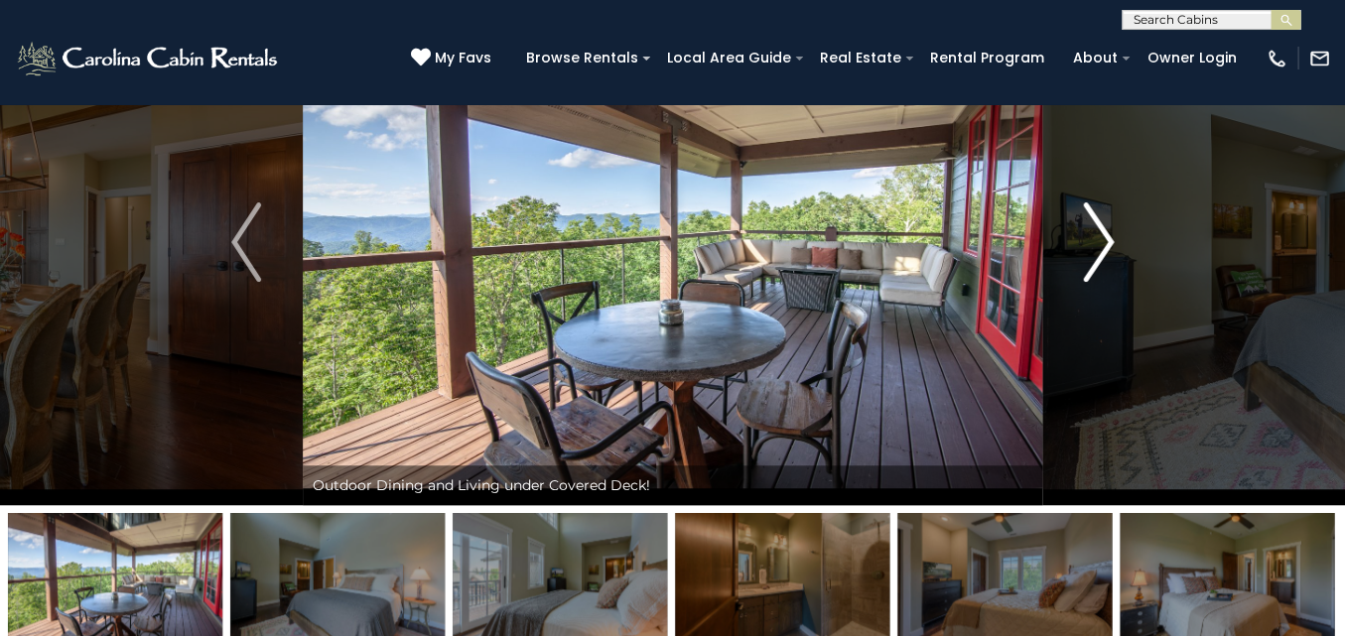
click at [1101, 249] on img "Next" at bounding box center [1099, 241] width 30 height 79
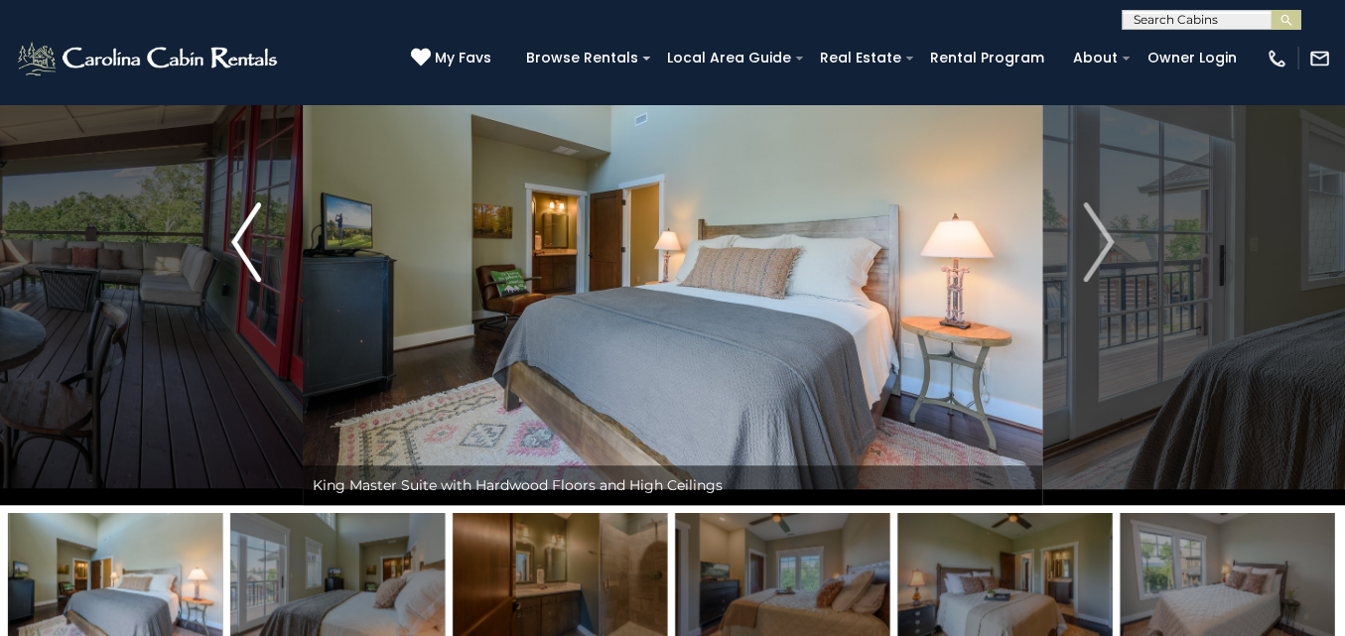
click at [259, 258] on img "Previous" at bounding box center [246, 241] width 30 height 79
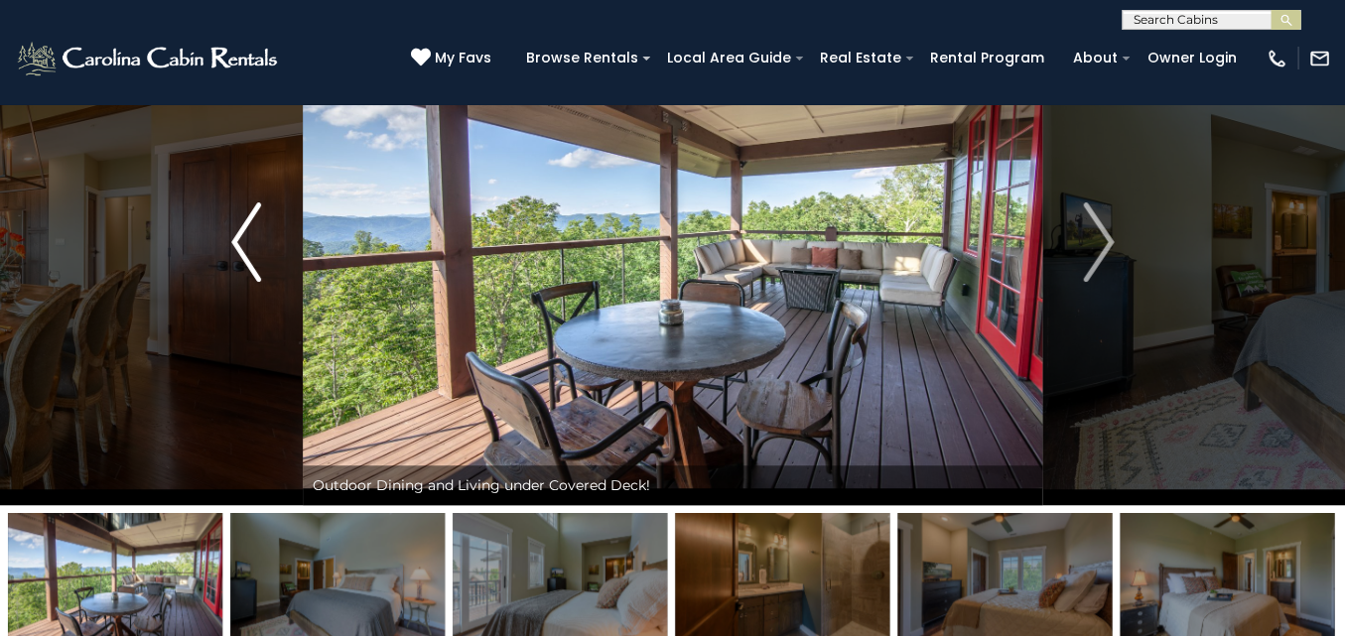
click at [250, 257] on img "Previous" at bounding box center [246, 241] width 30 height 79
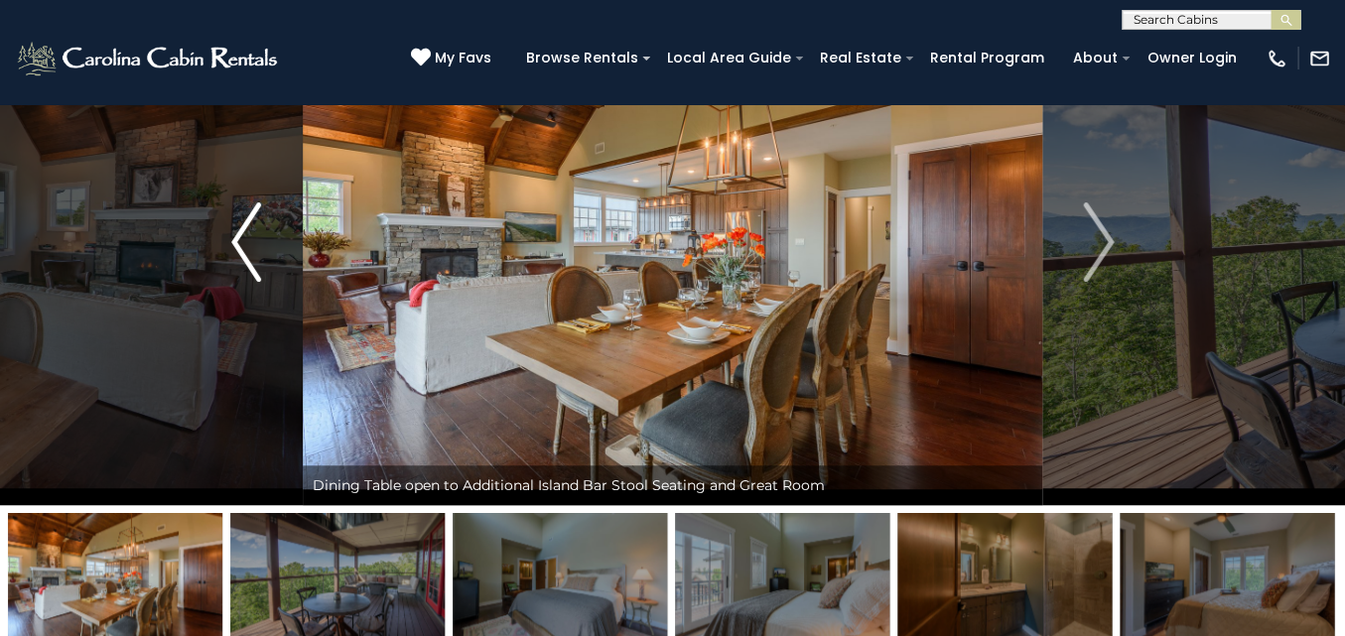
click at [250, 257] on img "Previous" at bounding box center [246, 241] width 30 height 79
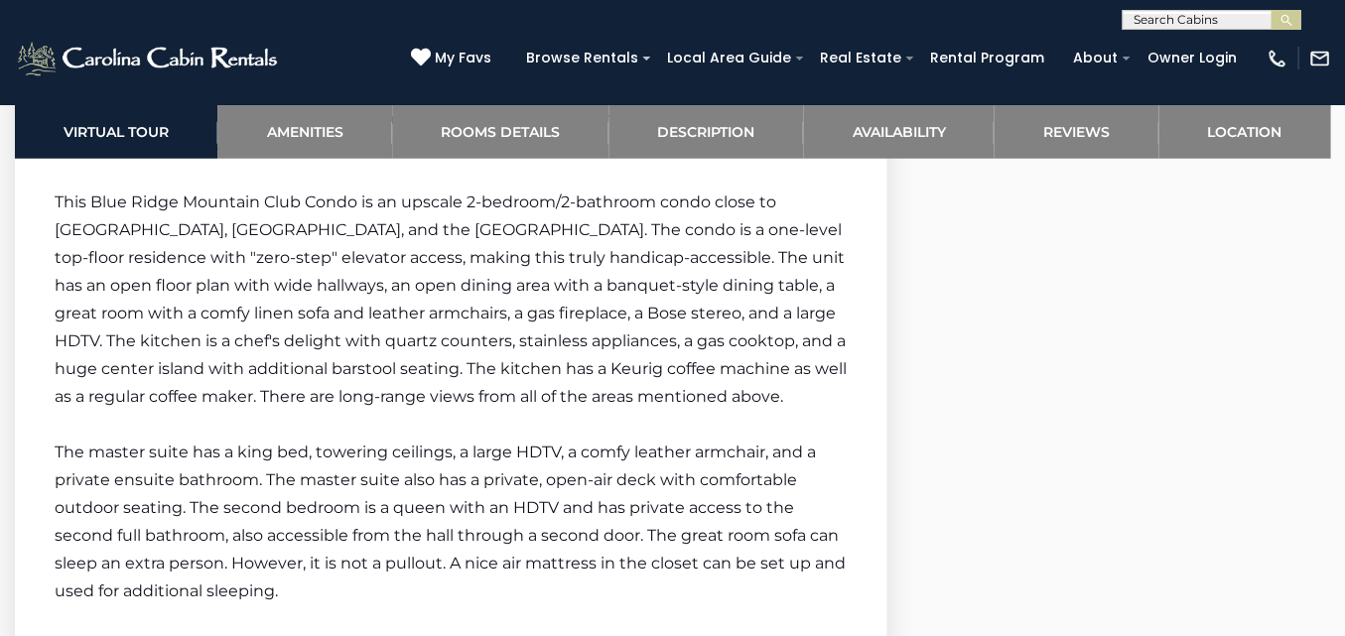
scroll to position [3839, 0]
